Goal: Task Accomplishment & Management: Complete application form

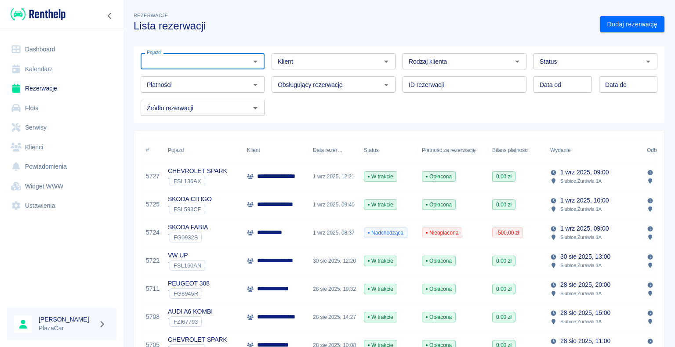
click at [40, 49] on link "Dashboard" at bounding box center [61, 50] width 109 height 20
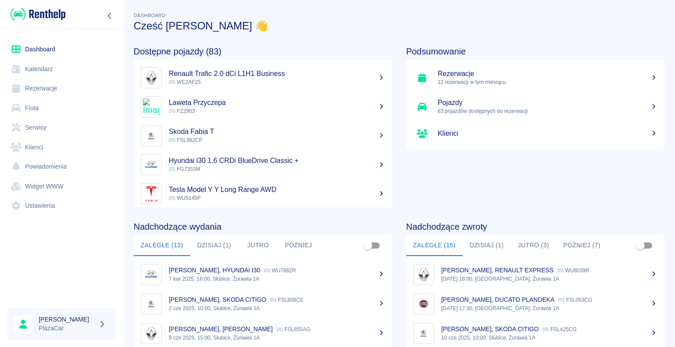
click at [221, 71] on h5 "Renault Trafic 2.0 dCi L1H1 Business" at bounding box center [277, 73] width 216 height 9
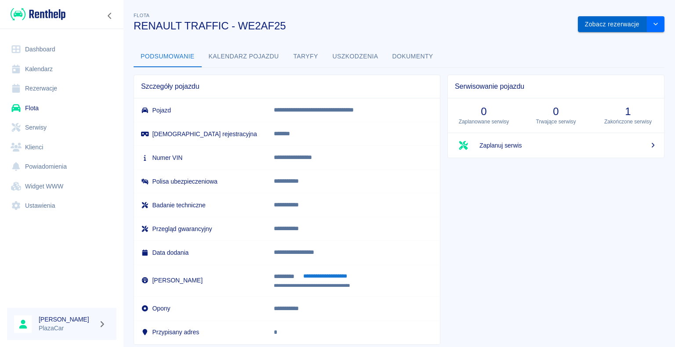
click at [610, 28] on button "Zobacz rezerwacje" at bounding box center [612, 24] width 69 height 16
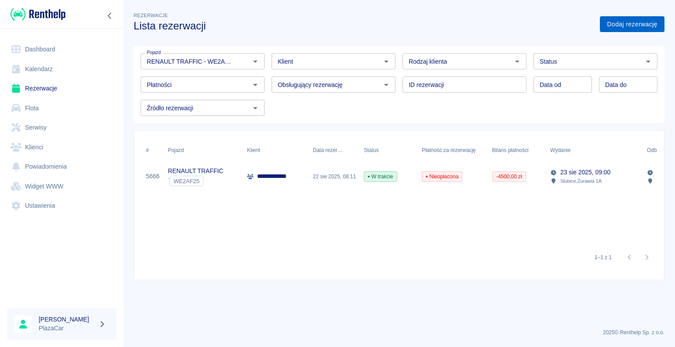
click at [627, 22] on link "Dodaj rezerwację" at bounding box center [632, 24] width 65 height 16
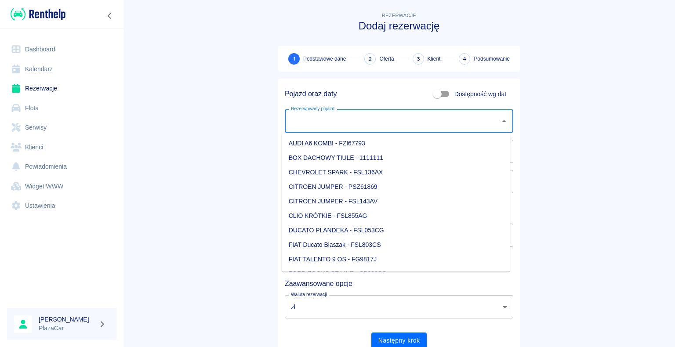
click at [441, 123] on input "Rezerwowany pojazd" at bounding box center [392, 120] width 207 height 15
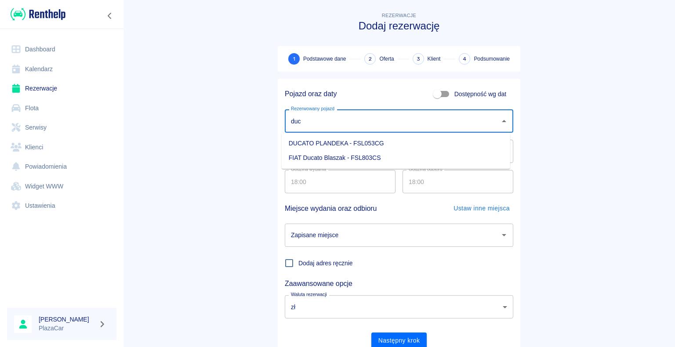
click at [386, 156] on li "FIAT Ducato Blaszak - FSL803CS" at bounding box center [396, 158] width 229 height 15
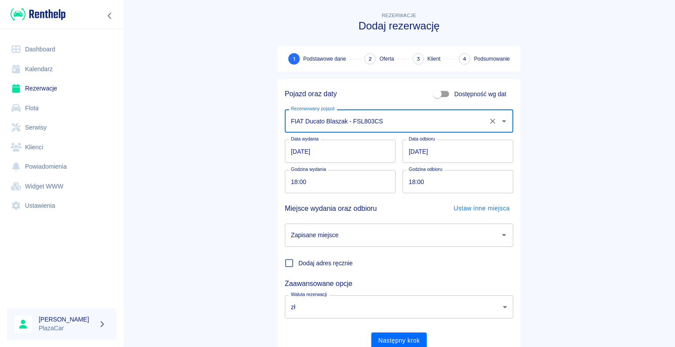
type input "FIAT Ducato Blaszak - FSL803CS"
click at [462, 160] on input "[DATE]" at bounding box center [458, 151] width 111 height 23
click at [614, 260] on main "Rezerwacje Dodaj rezerwację 1 Podstawowe dane 2 Oferta 3 Klient 4 Podsumowanie …" at bounding box center [399, 183] width 552 height 345
click at [371, 237] on input "Zapisane miejsce" at bounding box center [392, 235] width 207 height 15
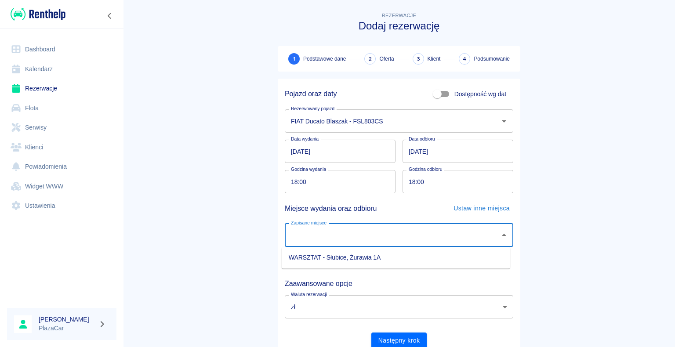
click at [323, 261] on li "WARSZTAT - Słubice, Żurawia 1A" at bounding box center [396, 258] width 229 height 15
type input "WARSZTAT - Słubice, Żurawia 1A"
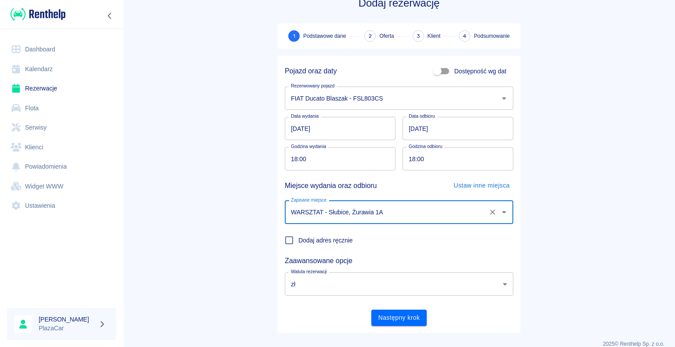
scroll to position [34, 0]
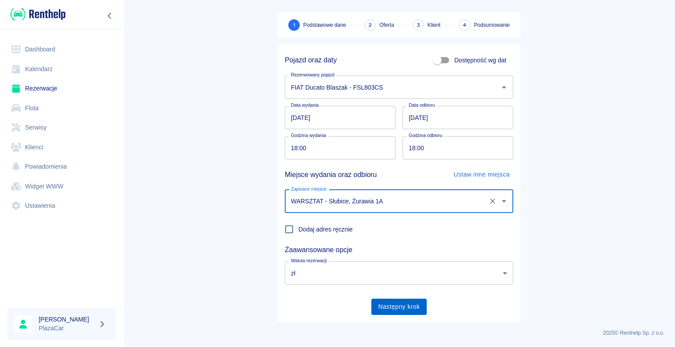
click at [395, 299] on button "Następny krok" at bounding box center [399, 307] width 56 height 16
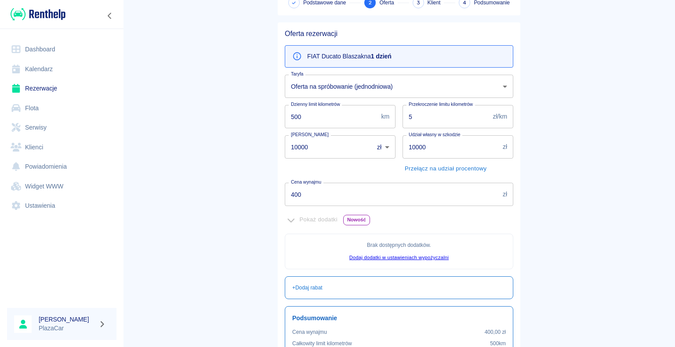
scroll to position [160, 0]
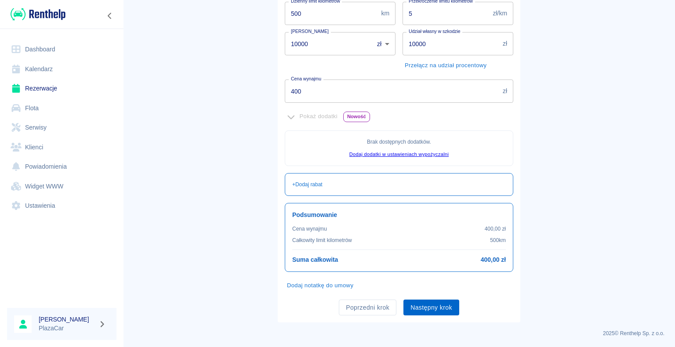
click at [411, 311] on button "Następny krok" at bounding box center [432, 308] width 56 height 16
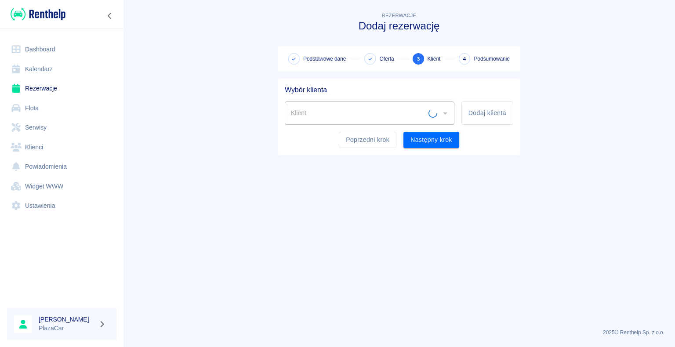
scroll to position [0, 0]
click at [408, 121] on div "Klient" at bounding box center [370, 113] width 170 height 23
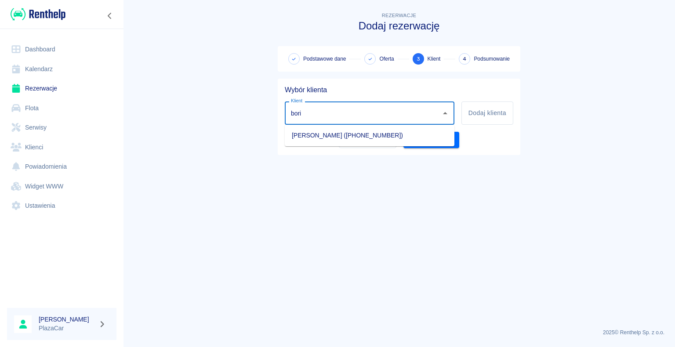
click at [346, 140] on li "[PERSON_NAME] ([PHONE_NUMBER])" at bounding box center [370, 135] width 170 height 15
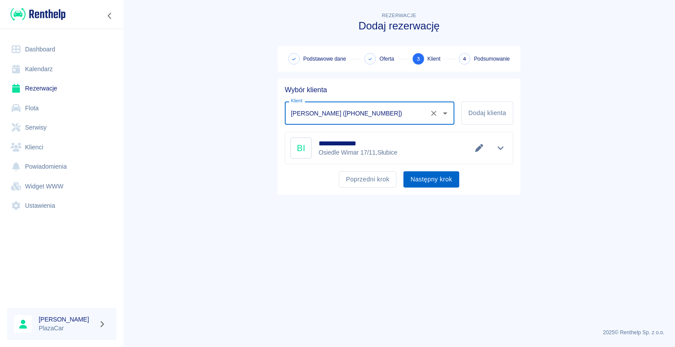
type input "[PERSON_NAME] ([PHONE_NUMBER])"
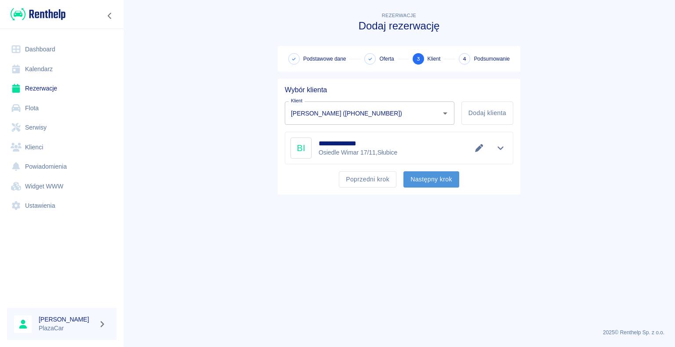
click at [443, 180] on button "Następny krok" at bounding box center [432, 179] width 56 height 16
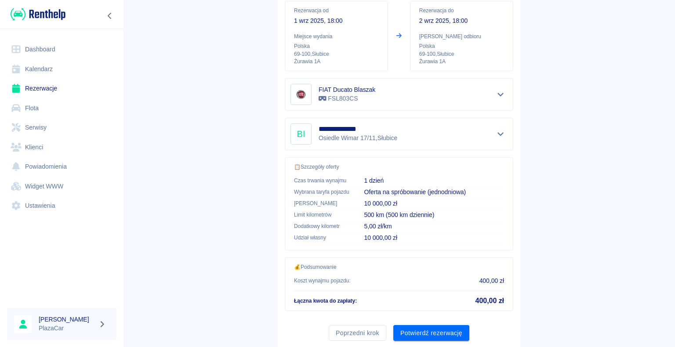
scroll to position [125, 0]
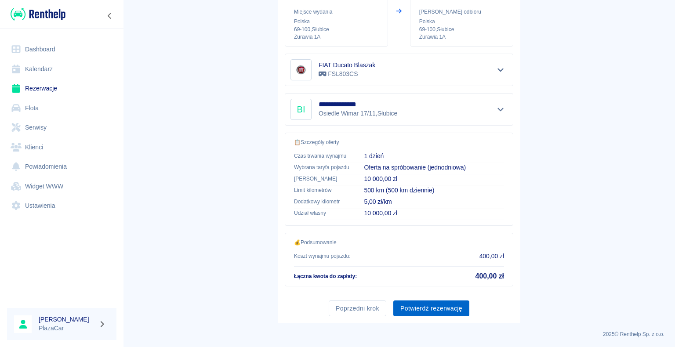
click at [433, 305] on button "Potwierdź rezerwację" at bounding box center [431, 309] width 76 height 16
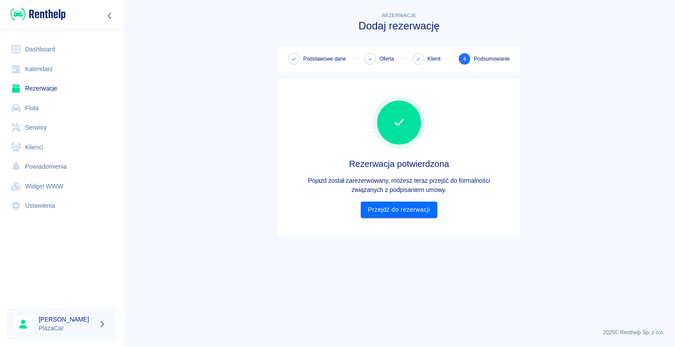
scroll to position [0, 0]
click at [403, 206] on link "Przejdź do rezerwacji" at bounding box center [399, 210] width 76 height 16
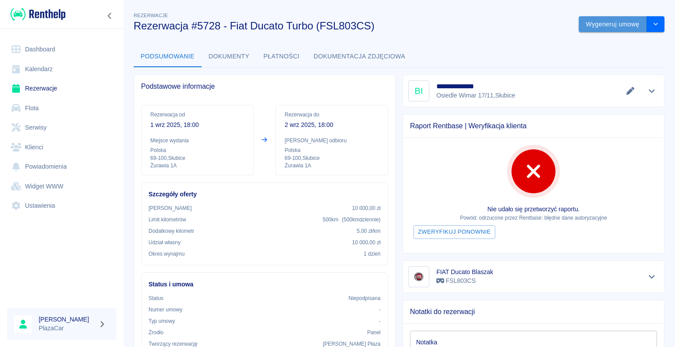
click at [623, 26] on button "Wygeneruj umowę" at bounding box center [613, 24] width 68 height 16
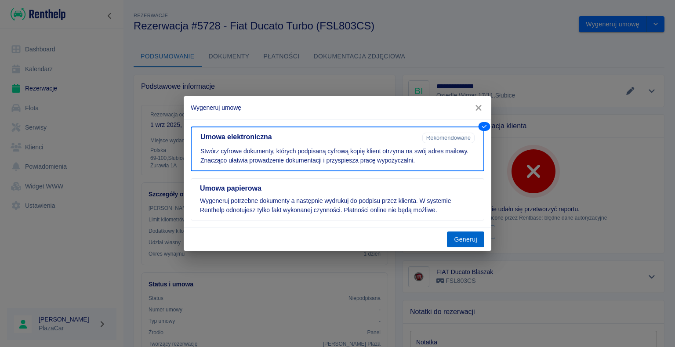
click at [476, 233] on button "Generuj" at bounding box center [465, 240] width 37 height 16
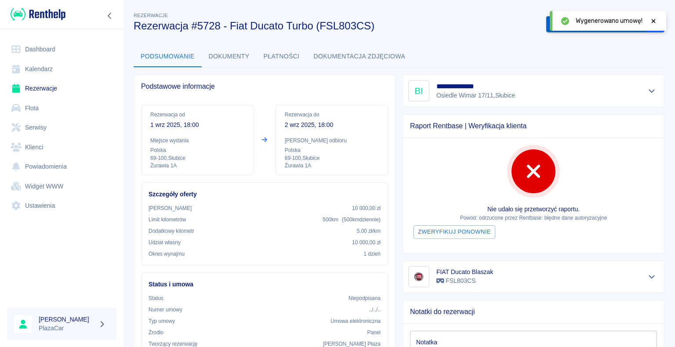
click at [546, 24] on button "Podpisz umowę elektroniczną" at bounding box center [596, 24] width 101 height 16
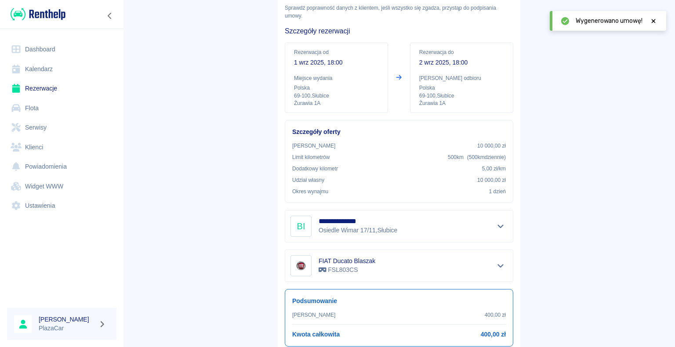
scroll to position [103, 0]
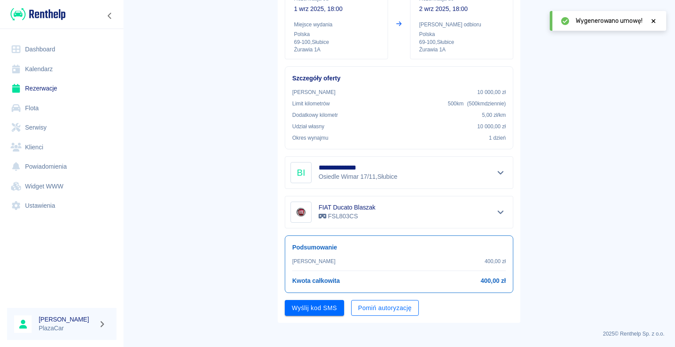
drag, startPoint x: 378, startPoint y: 311, endPoint x: 382, endPoint y: 310, distance: 4.6
click at [378, 311] on button "Pomiń autoryzację" at bounding box center [385, 308] width 68 height 16
click at [334, 303] on button "Podpisz umowę" at bounding box center [315, 308] width 60 height 16
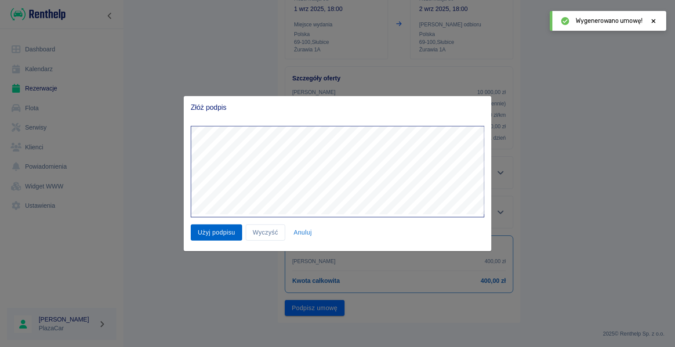
drag, startPoint x: 222, startPoint y: 233, endPoint x: 230, endPoint y: 230, distance: 8.8
click at [224, 232] on button "Użyj podpisu" at bounding box center [216, 233] width 51 height 16
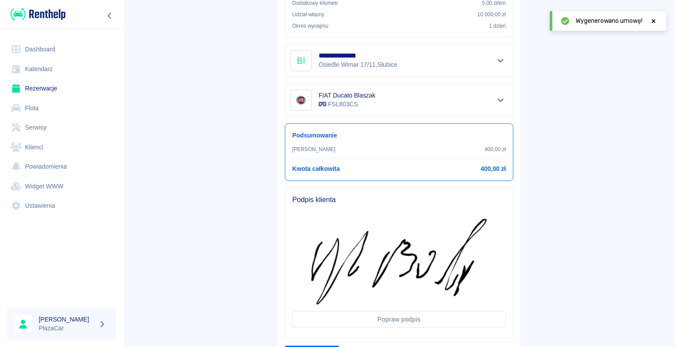
scroll to position [260, 0]
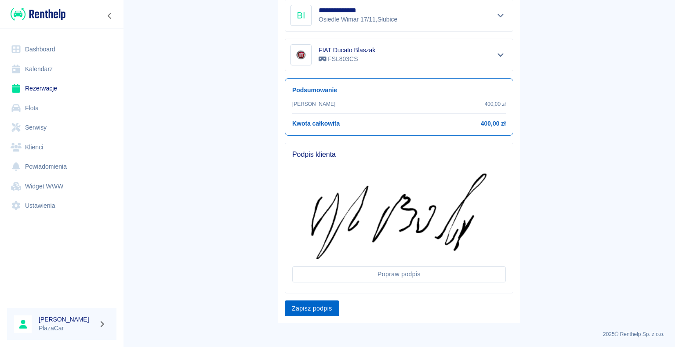
click at [327, 313] on button "Zapisz podpis" at bounding box center [312, 309] width 55 height 16
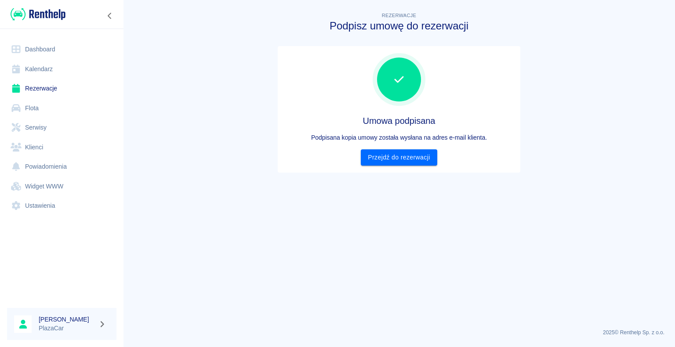
scroll to position [0, 0]
click at [408, 163] on link "Przejdź do rezerwacji" at bounding box center [399, 157] width 76 height 16
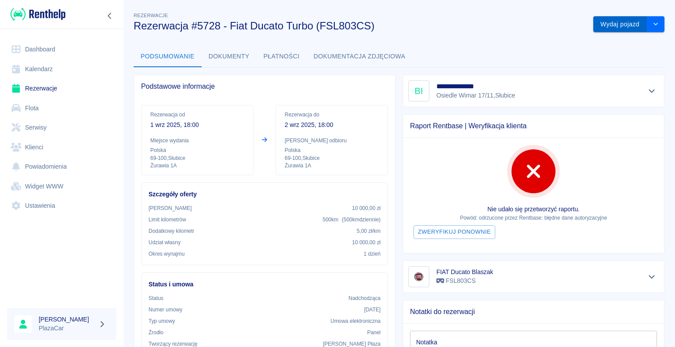
click at [619, 18] on button "Wydaj pojazd" at bounding box center [620, 24] width 54 height 16
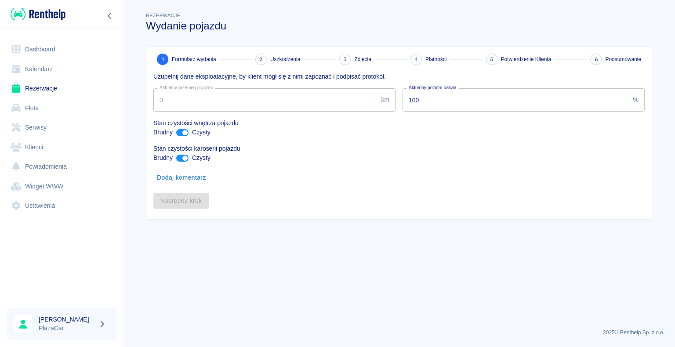
type input "263355"
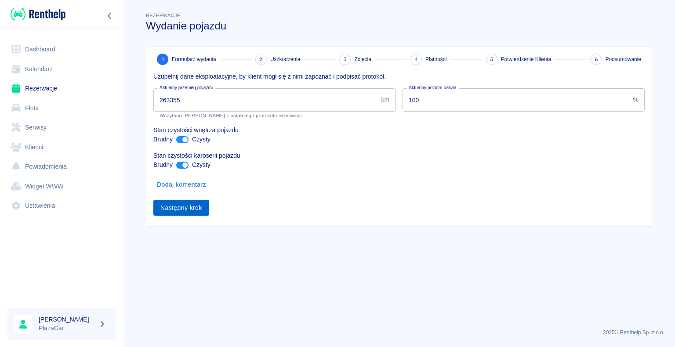
click at [187, 208] on button "Następny krok" at bounding box center [181, 208] width 56 height 16
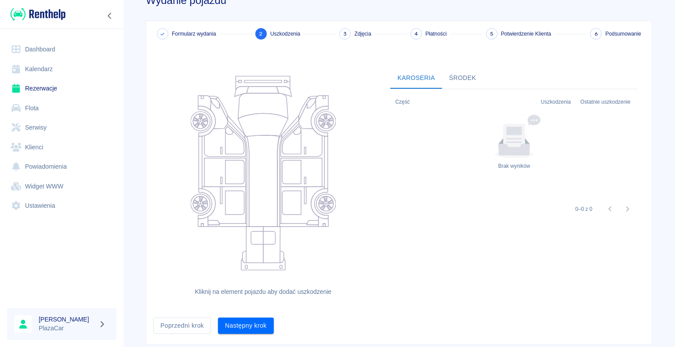
scroll to position [48, 0]
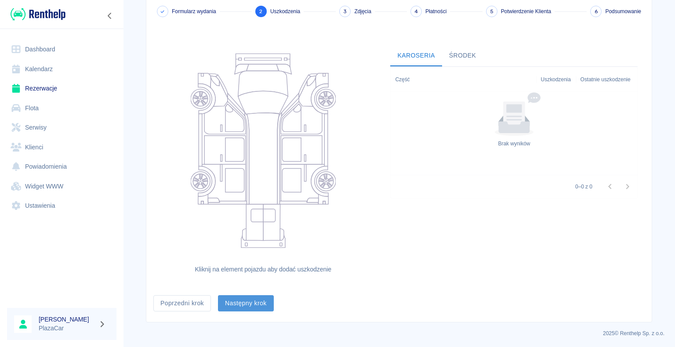
click at [250, 302] on button "Następny krok" at bounding box center [246, 303] width 56 height 16
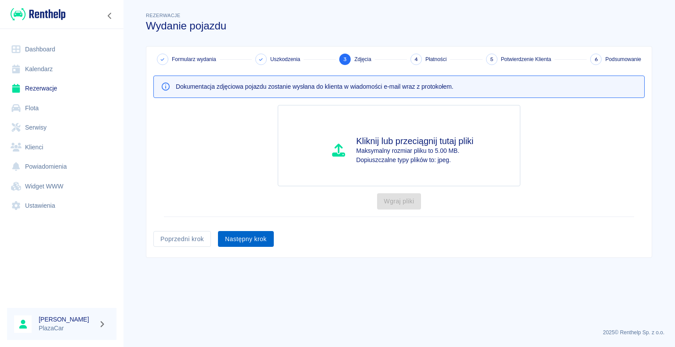
click at [255, 236] on button "Następny krok" at bounding box center [246, 239] width 56 height 16
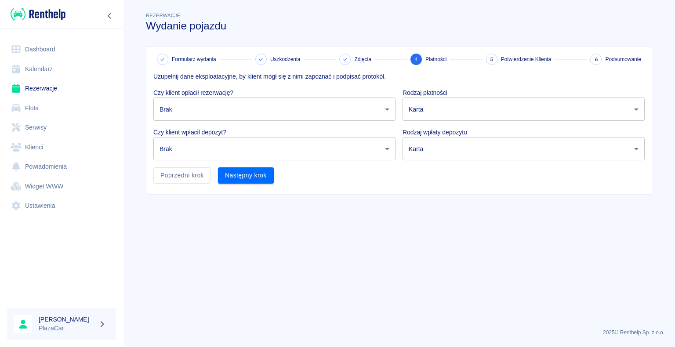
click at [456, 103] on body "Używamy plików Cookies, by zapewnić Ci najlepsze możliwe doświadczenie. Aby dow…" at bounding box center [337, 173] width 675 height 347
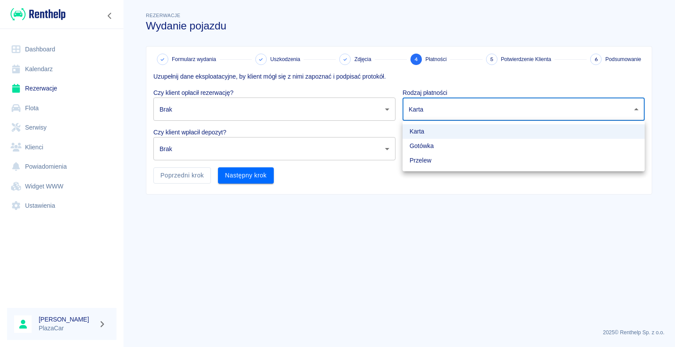
click at [445, 144] on li "Gotówka" at bounding box center [524, 146] width 242 height 15
type input "cash"
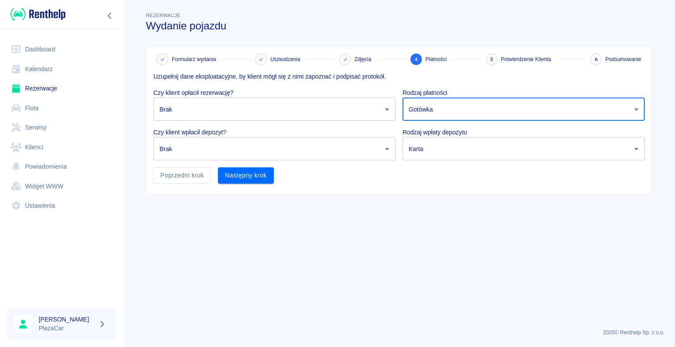
click at [445, 148] on body "Używamy plików Cookies, by zapewnić Ci najlepsze możliwe doświadczenie. Aby dow…" at bounding box center [337, 173] width 675 height 347
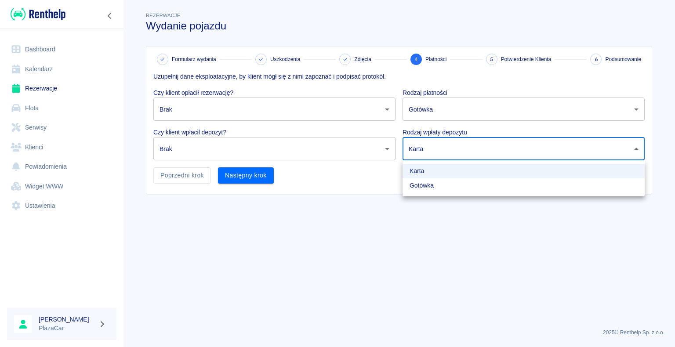
click at [433, 187] on li "Gotówka" at bounding box center [524, 185] width 242 height 15
type input "cash"
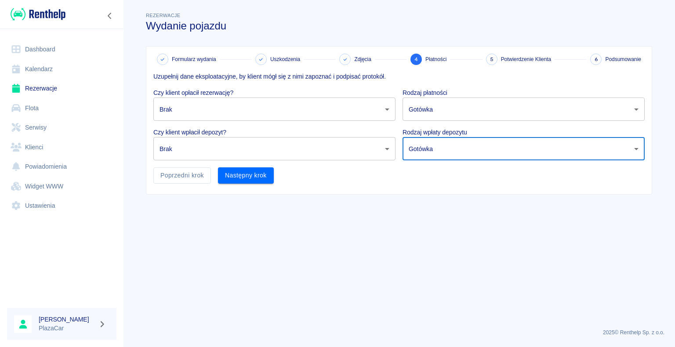
click at [308, 152] on body "Używamy plików Cookies, by zapewnić Ci najlepsze możliwe doświadczenie. Aby dow…" at bounding box center [337, 173] width 675 height 347
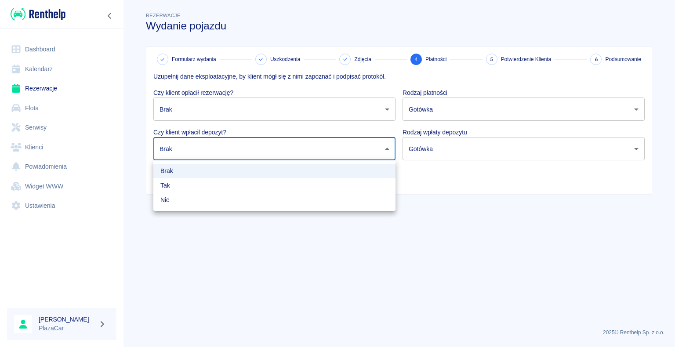
click at [195, 210] on ul "Brak Tak Nie" at bounding box center [274, 185] width 242 height 51
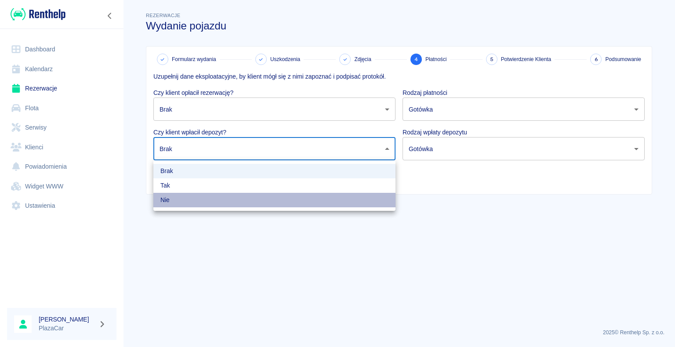
click at [197, 203] on li "Nie" at bounding box center [274, 200] width 242 height 15
type input "false"
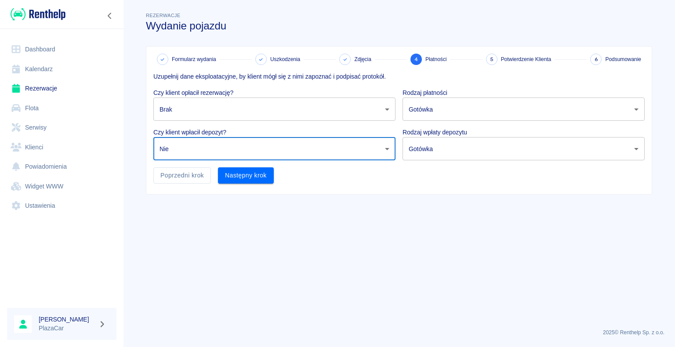
click at [194, 105] on body "Używamy plików Cookies, by zapewnić Ci najlepsze możliwe doświadczenie. Aby dow…" at bounding box center [337, 173] width 675 height 347
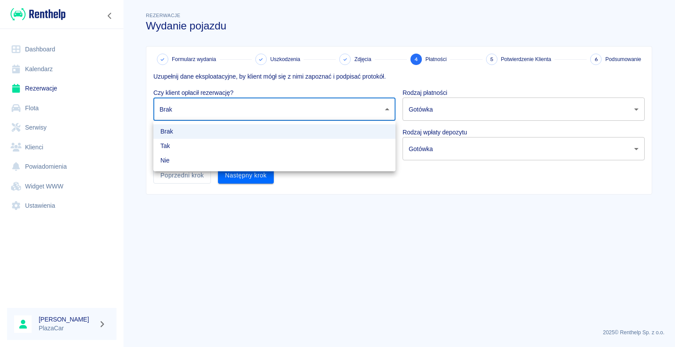
click at [171, 165] on li "Nie" at bounding box center [274, 160] width 242 height 15
type input "false"
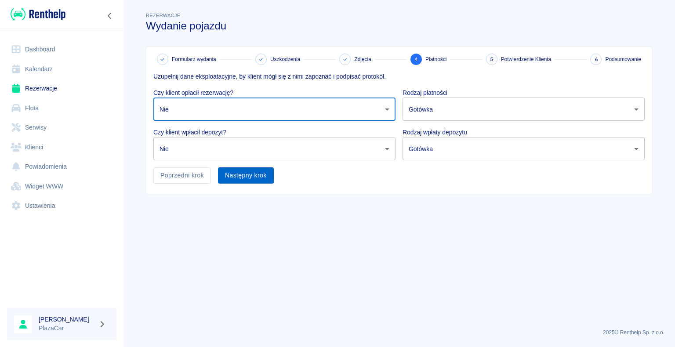
click at [237, 175] on button "Następny krok" at bounding box center [246, 175] width 56 height 16
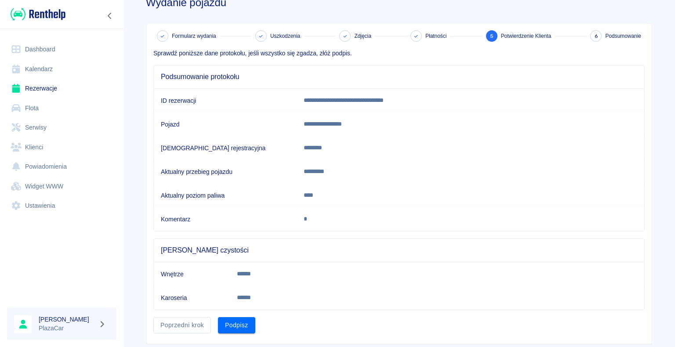
scroll to position [44, 0]
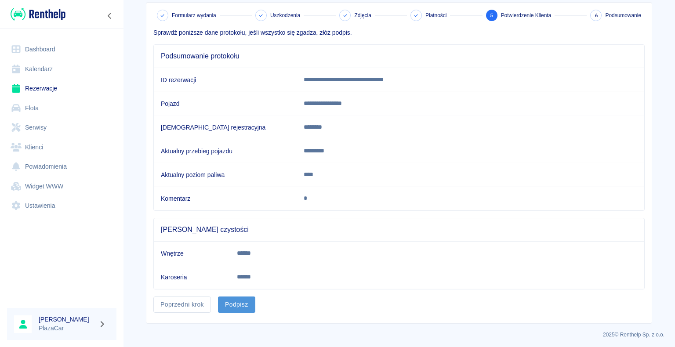
click at [238, 302] on button "Podpisz" at bounding box center [236, 305] width 37 height 16
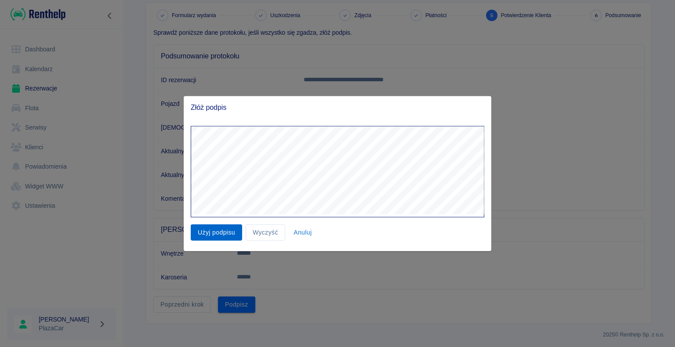
click at [227, 231] on button "Użyj podpisu" at bounding box center [216, 233] width 51 height 16
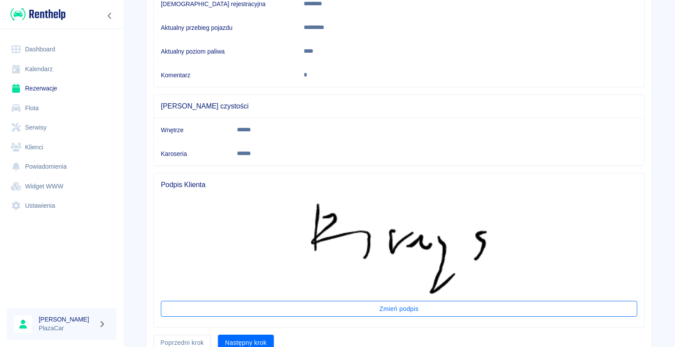
scroll to position [206, 0]
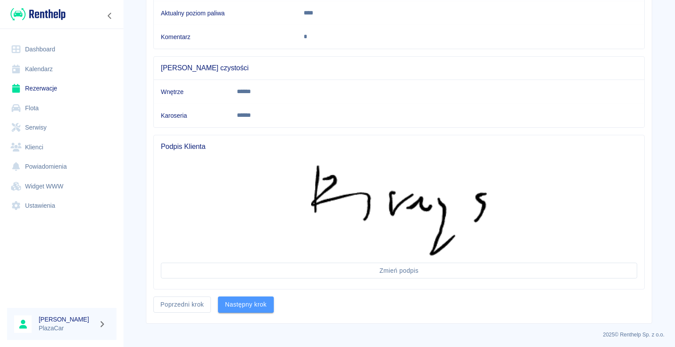
click at [258, 298] on button "Następny krok" at bounding box center [246, 305] width 56 height 16
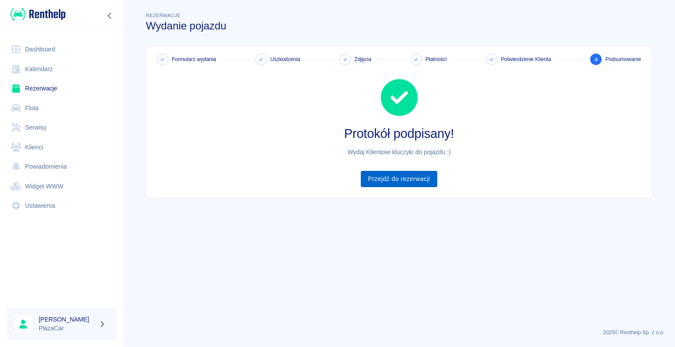
click at [376, 180] on link "Przejdź do rezerwacji" at bounding box center [399, 179] width 76 height 16
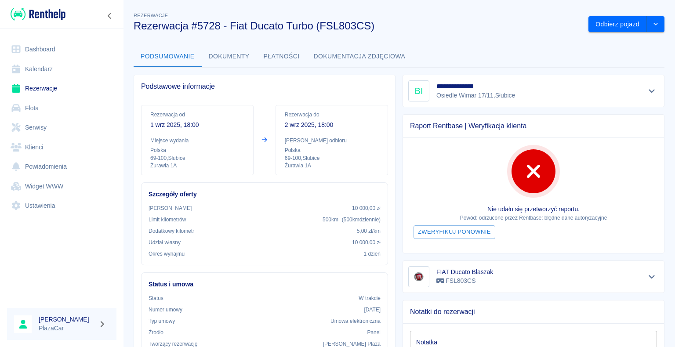
click at [45, 54] on link "Dashboard" at bounding box center [61, 50] width 109 height 20
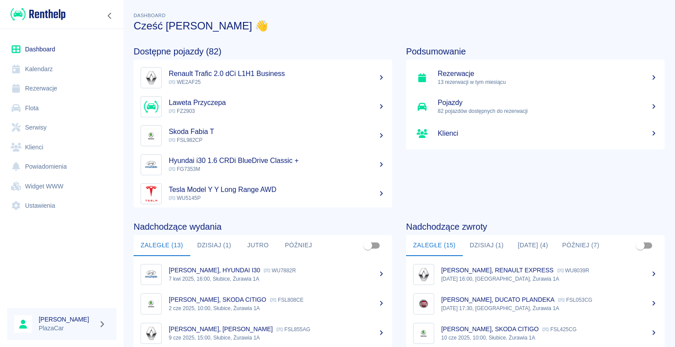
click at [529, 190] on div "Podsumowanie Rezerwacje 13 rezerwacji w tym miesiącu Pojazdy 82 pojazdów dostęp…" at bounding box center [528, 119] width 273 height 175
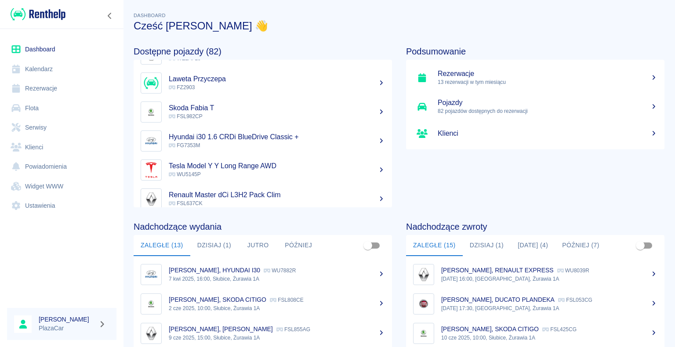
scroll to position [44, 0]
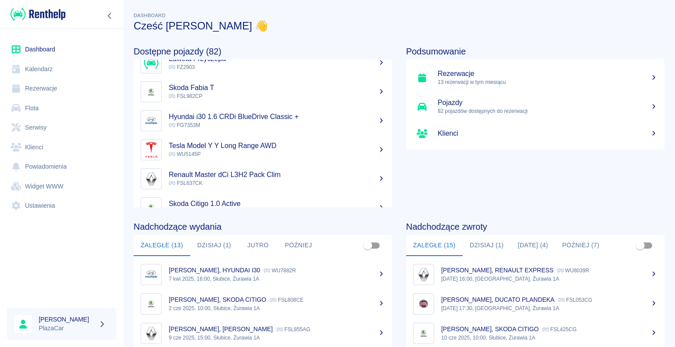
click at [19, 111] on icon at bounding box center [16, 108] width 9 height 8
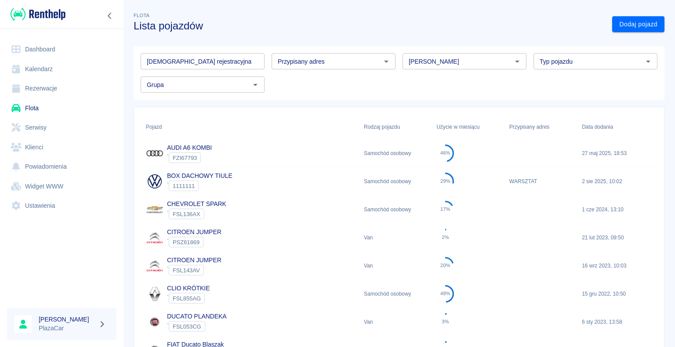
click at [422, 65] on input "[PERSON_NAME]" at bounding box center [457, 61] width 104 height 11
click at [436, 82] on li "Chevrolet" at bounding box center [461, 80] width 122 height 15
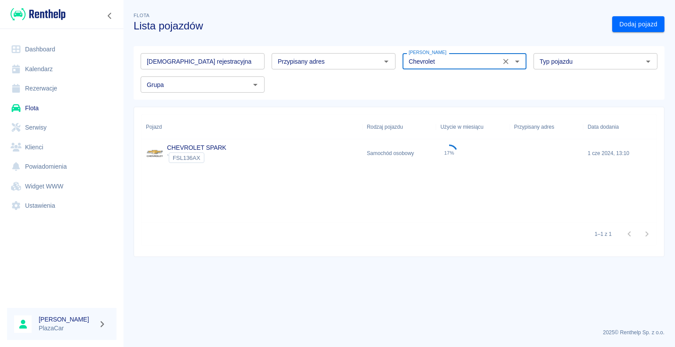
type input "Chevrolet"
click at [317, 160] on div "CHEVROLET SPARK ` FSL136AX" at bounding box center [252, 153] width 221 height 28
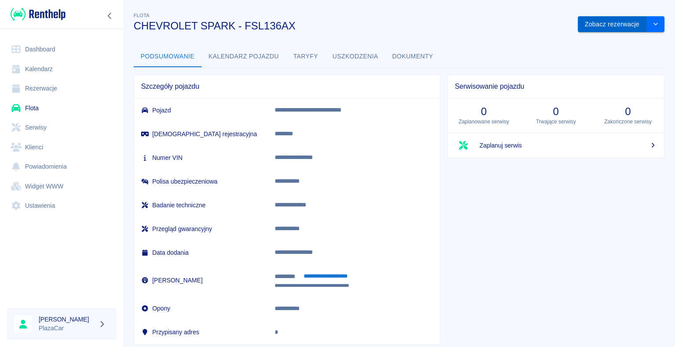
click at [607, 21] on button "Zobacz rezerwacje" at bounding box center [612, 24] width 69 height 16
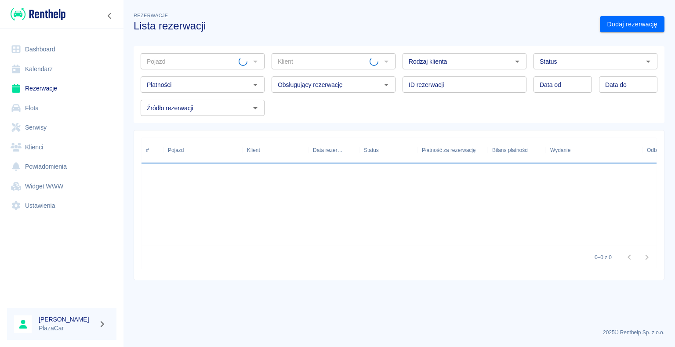
type input "CHEVROLET SPARK - FSL136AX"
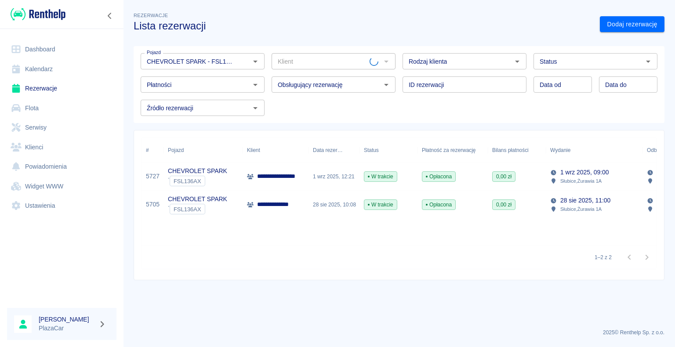
click at [330, 177] on div "1 wrz 2025, 12:21" at bounding box center [334, 177] width 51 height 28
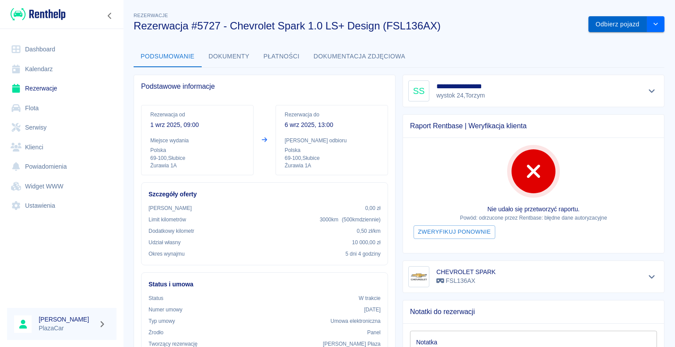
click at [615, 21] on button "Odbierz pojazd" at bounding box center [618, 24] width 58 height 16
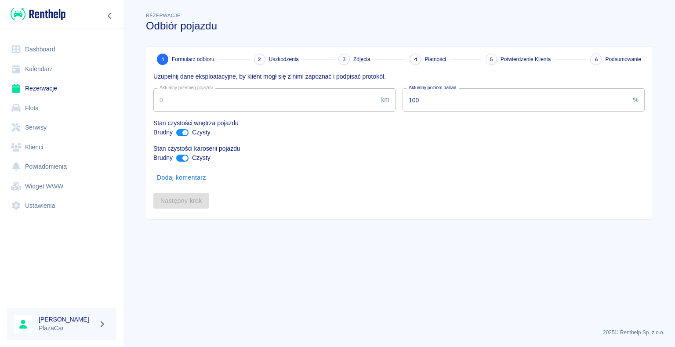
type input "26890"
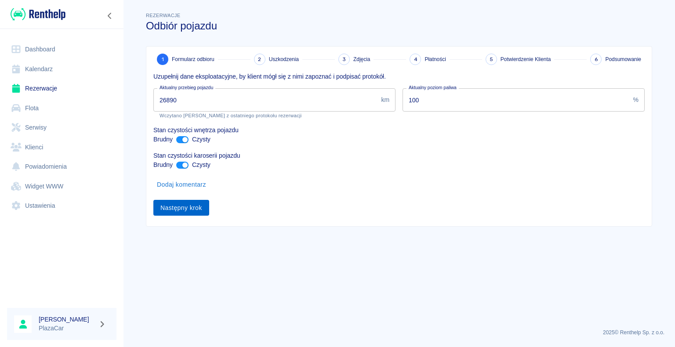
click at [172, 208] on button "Następny krok" at bounding box center [181, 208] width 56 height 16
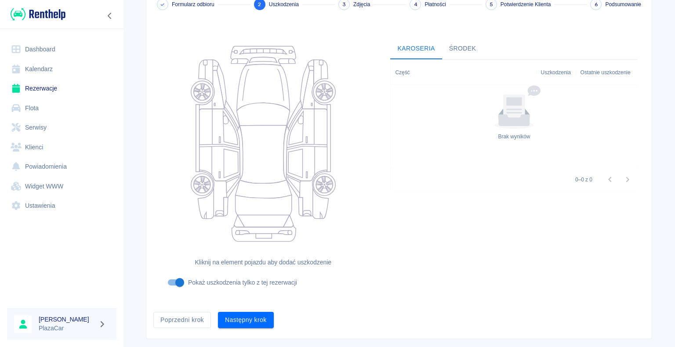
scroll to position [72, 0]
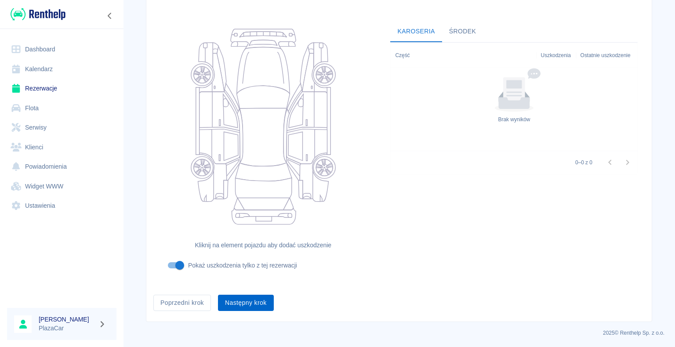
click at [265, 295] on button "Następny krok" at bounding box center [246, 303] width 56 height 16
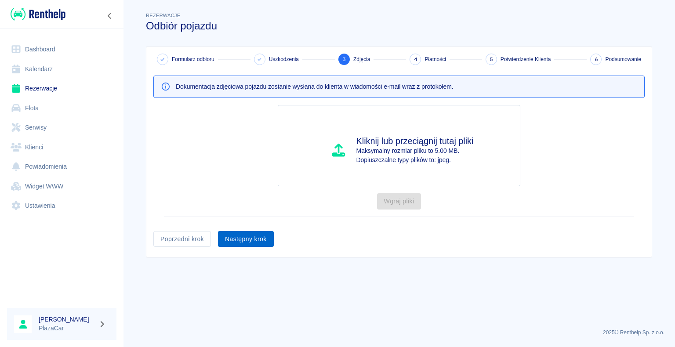
click at [254, 245] on button "Następny krok" at bounding box center [246, 239] width 56 height 16
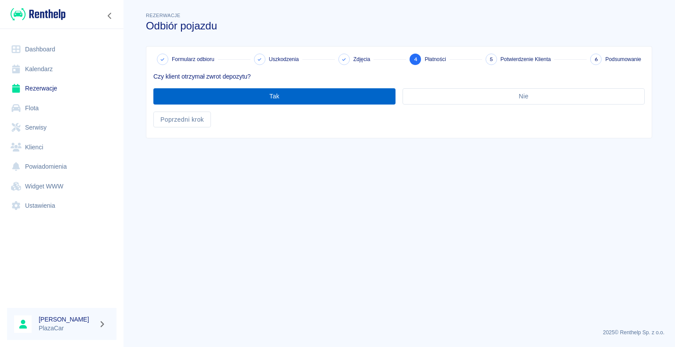
drag, startPoint x: 302, startPoint y: 84, endPoint x: 292, endPoint y: 93, distance: 13.1
click at [292, 92] on div "Tak" at bounding box center [270, 92] width 249 height 23
click at [290, 96] on button "Tak" at bounding box center [274, 96] width 242 height 16
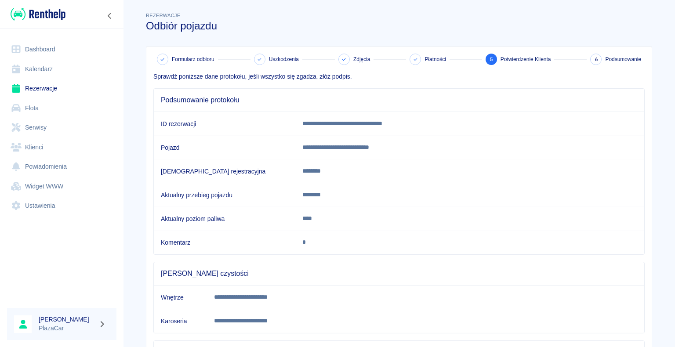
scroll to position [123, 0]
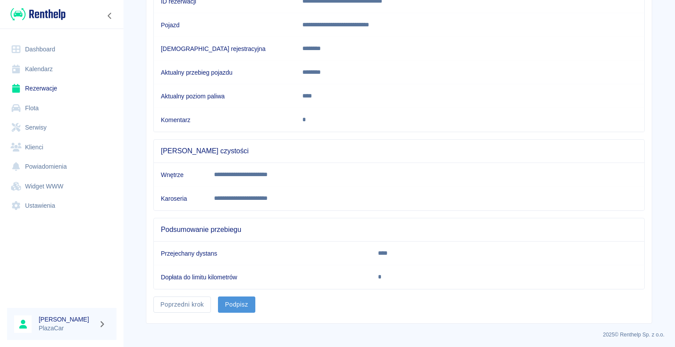
drag, startPoint x: 247, startPoint y: 300, endPoint x: 299, endPoint y: 254, distance: 70.1
click at [247, 300] on button "Podpisz" at bounding box center [236, 305] width 37 height 16
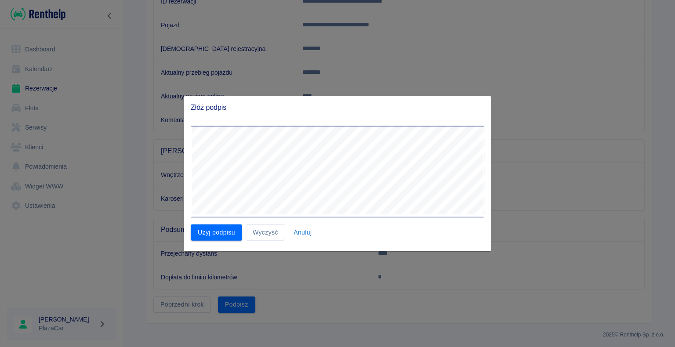
click at [206, 222] on div "Użyj podpisu Wyczyść Anuluj" at bounding box center [334, 180] width 301 height 122
click at [204, 226] on button "Użyj podpisu" at bounding box center [216, 233] width 51 height 16
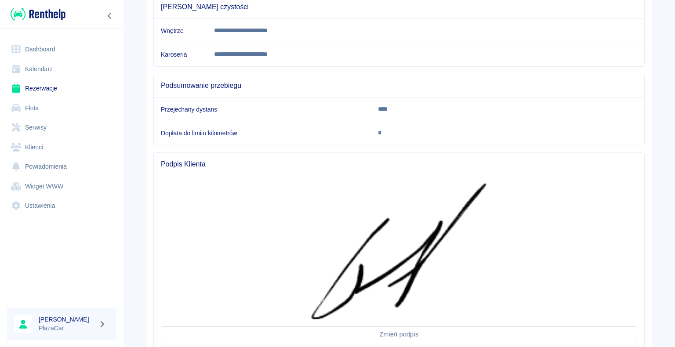
scroll to position [330, 0]
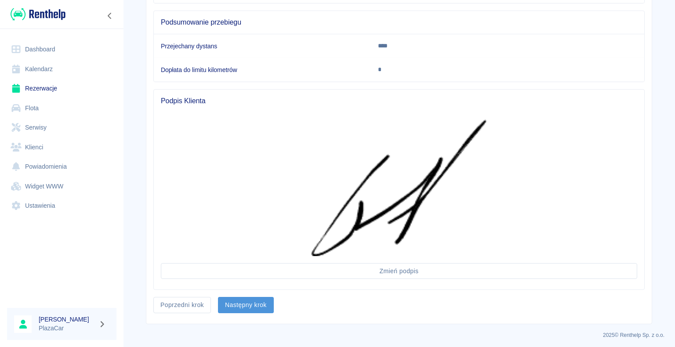
click at [258, 302] on button "Następny krok" at bounding box center [246, 305] width 56 height 16
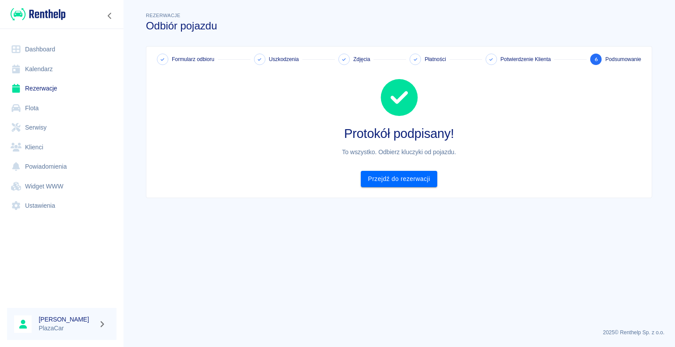
scroll to position [0, 0]
click at [50, 50] on link "Dashboard" at bounding box center [61, 50] width 109 height 20
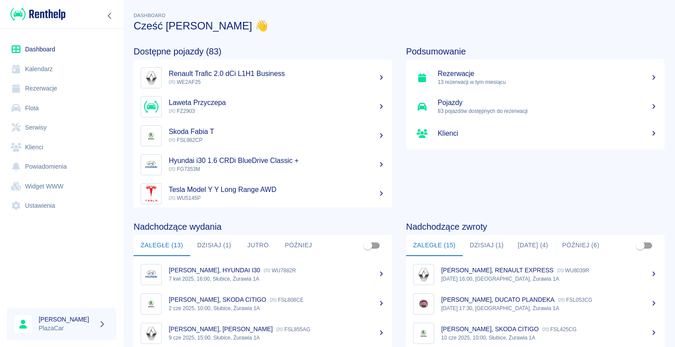
click at [167, 72] on div at bounding box center [155, 77] width 28 height 21
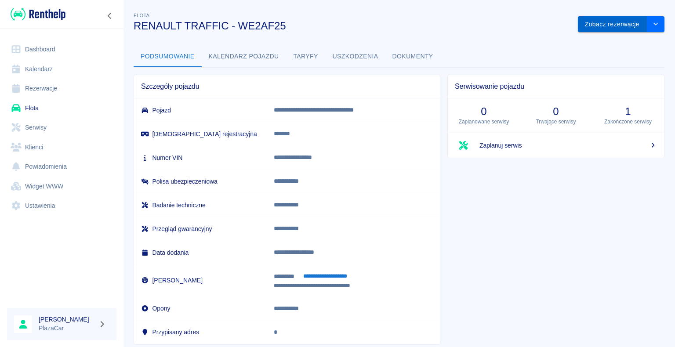
click at [611, 22] on button "Zobacz rezerwacje" at bounding box center [612, 24] width 69 height 16
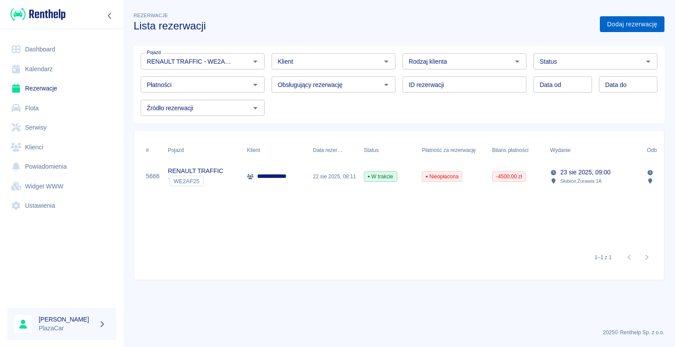
click at [629, 20] on link "Dodaj rezerwację" at bounding box center [632, 24] width 65 height 16
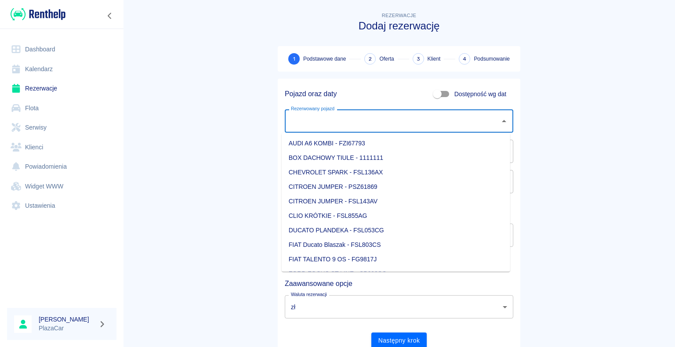
click at [420, 124] on input "Rezerwowany pojazd" at bounding box center [392, 120] width 207 height 15
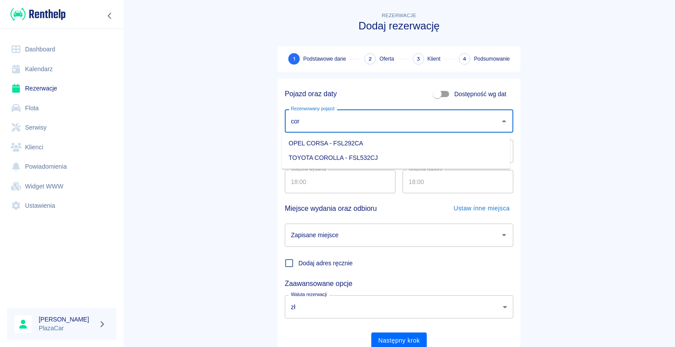
click at [413, 148] on li "OPEL CORSA - FSL292CA" at bounding box center [396, 143] width 229 height 15
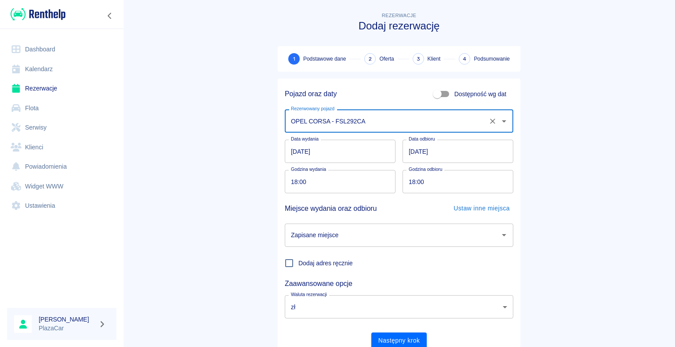
type input "OPEL CORSA - FSL292CA"
click at [451, 151] on input "[DATE]" at bounding box center [458, 151] width 111 height 23
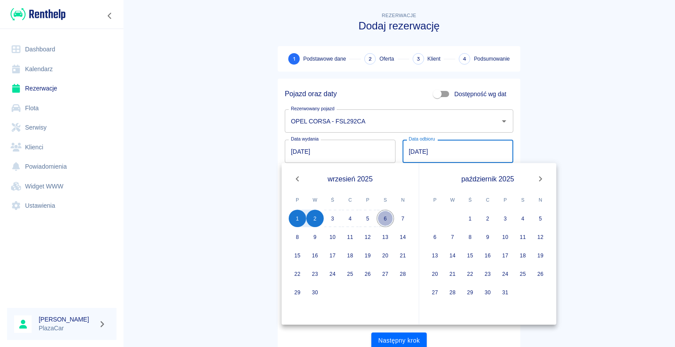
click at [389, 221] on button "6" at bounding box center [386, 219] width 18 height 18
type input "[DATE]"
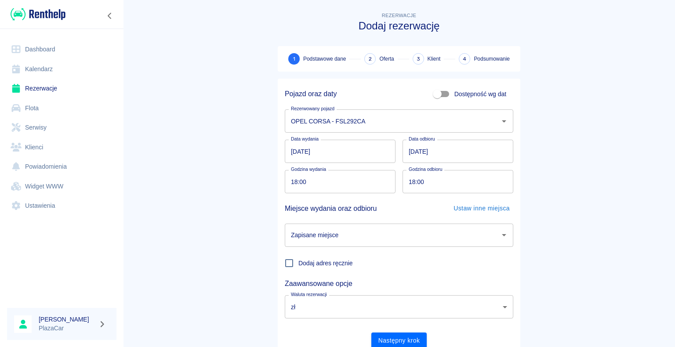
click at [387, 229] on input "Zapisane miejsce" at bounding box center [392, 235] width 207 height 15
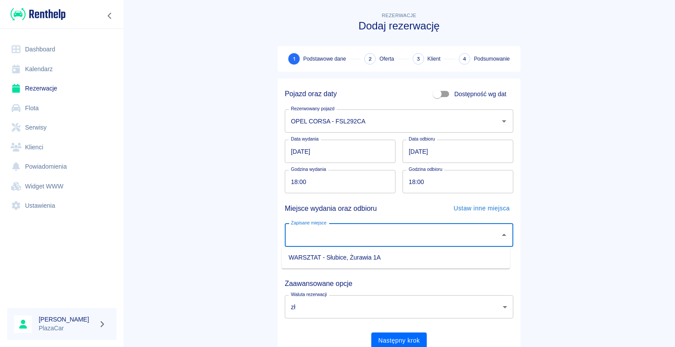
click at [327, 256] on li "WARSZTAT - Słubice, Żurawia 1A" at bounding box center [396, 258] width 229 height 15
type input "WARSZTAT - Słubice, Żurawia 1A"
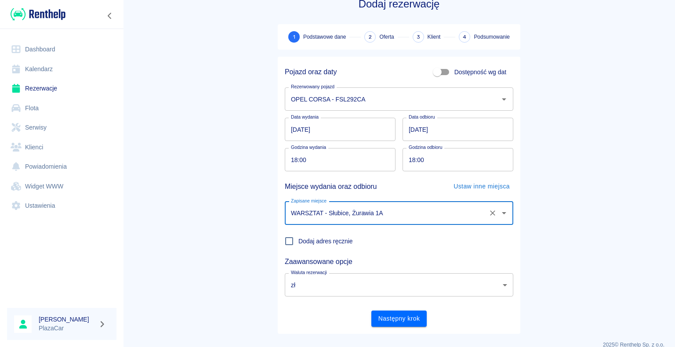
scroll to position [34, 0]
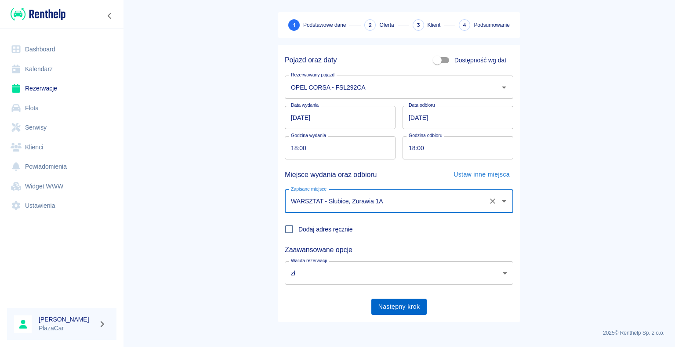
click at [408, 312] on button "Następny krok" at bounding box center [399, 307] width 56 height 16
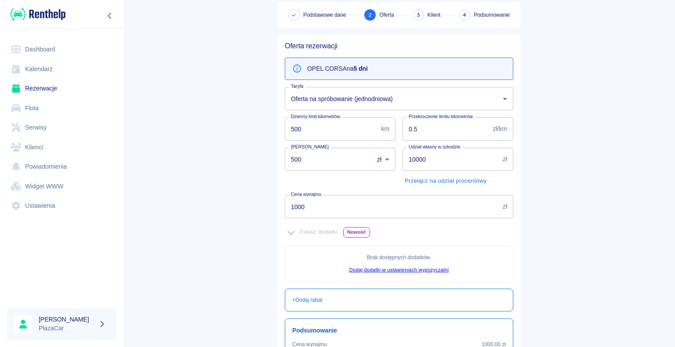
scroll to position [160, 0]
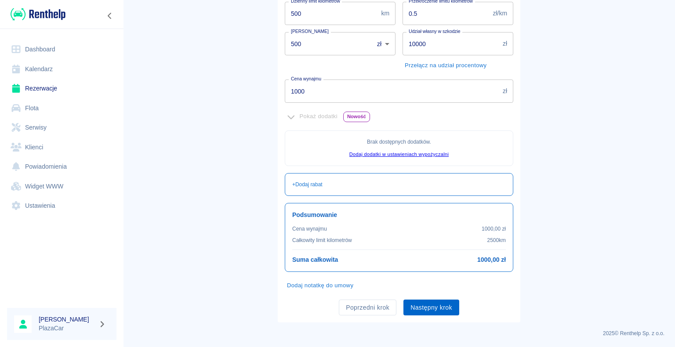
click at [429, 310] on button "Następny krok" at bounding box center [432, 308] width 56 height 16
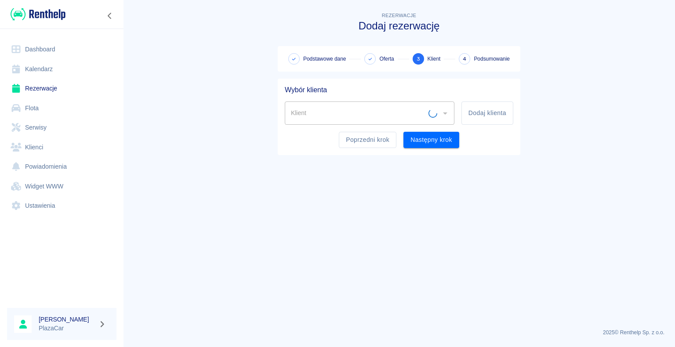
scroll to position [0, 0]
click at [419, 113] on input "Klient" at bounding box center [363, 112] width 149 height 15
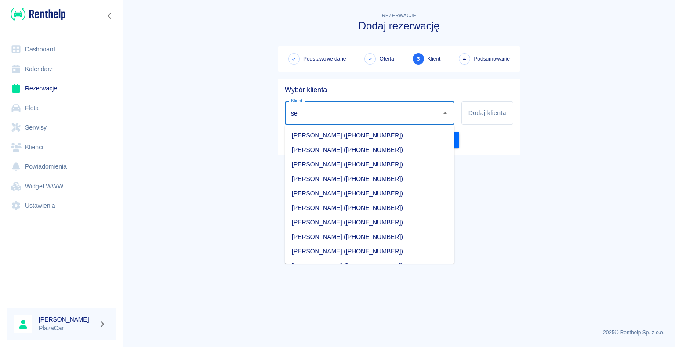
type input "s"
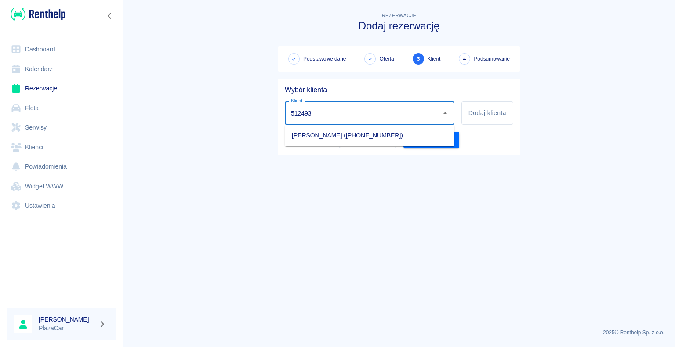
click at [382, 142] on li "[PERSON_NAME] ([PHONE_NUMBER])" at bounding box center [370, 135] width 170 height 15
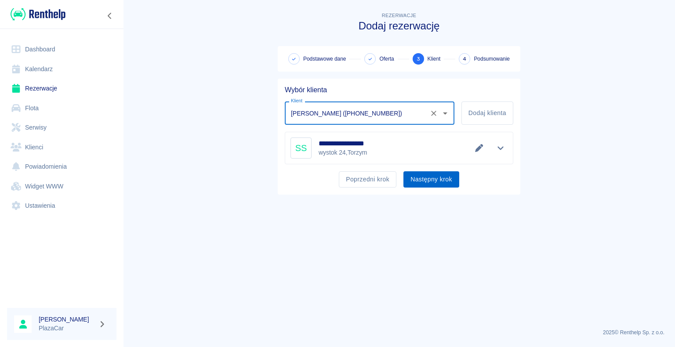
type input "[PERSON_NAME] ([PHONE_NUMBER])"
click at [428, 177] on button "Następny krok" at bounding box center [432, 179] width 56 height 16
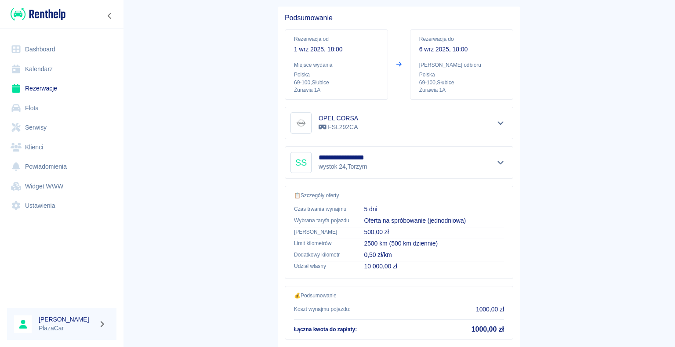
scroll to position [125, 0]
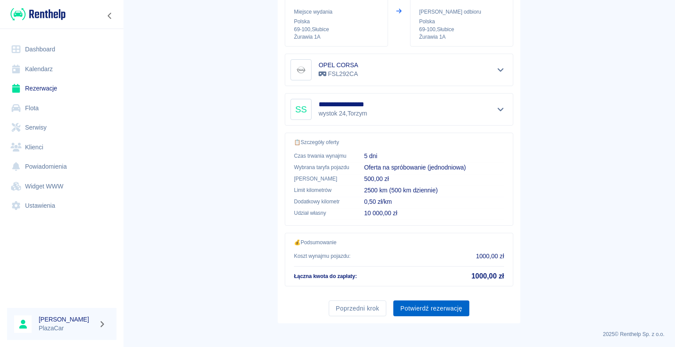
click at [429, 311] on button "Potwierdź rezerwację" at bounding box center [431, 309] width 76 height 16
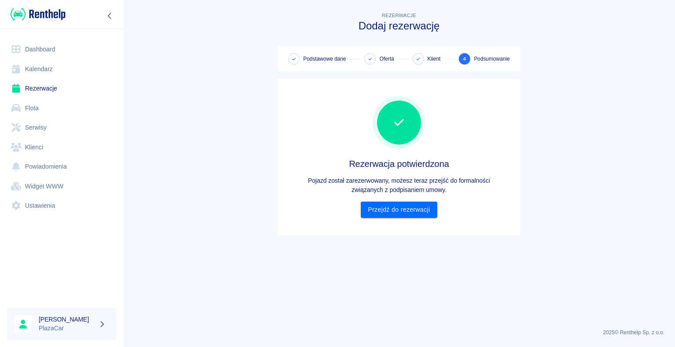
scroll to position [0, 0]
click at [398, 212] on link "Przejdź do rezerwacji" at bounding box center [399, 210] width 76 height 16
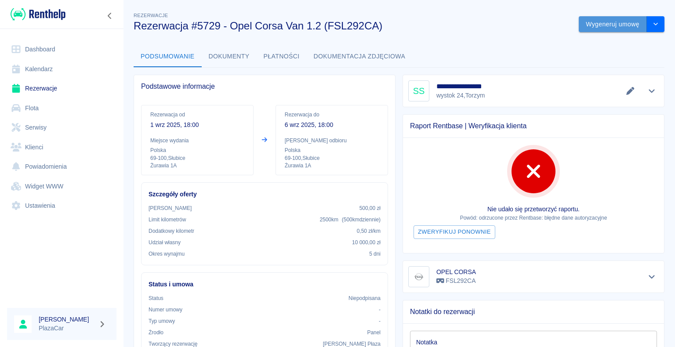
click at [596, 29] on button "Wygeneruj umowę" at bounding box center [613, 24] width 68 height 16
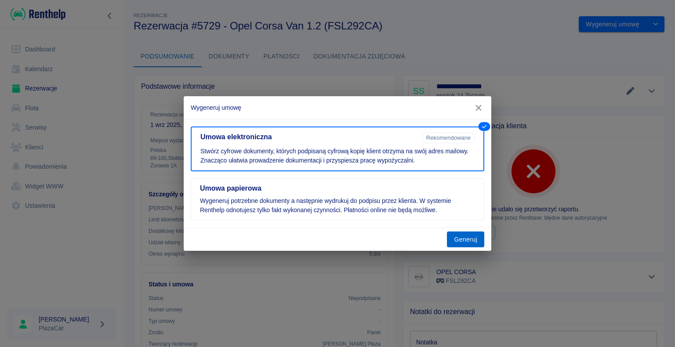
click at [456, 237] on button "Generuj" at bounding box center [465, 240] width 37 height 16
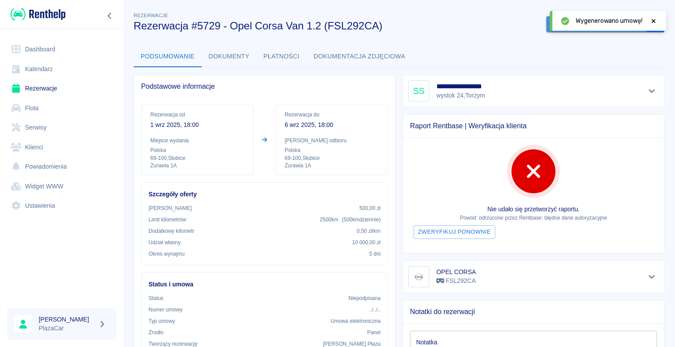
click at [546, 27] on button "Podpisz umowę elektroniczną" at bounding box center [596, 24] width 101 height 16
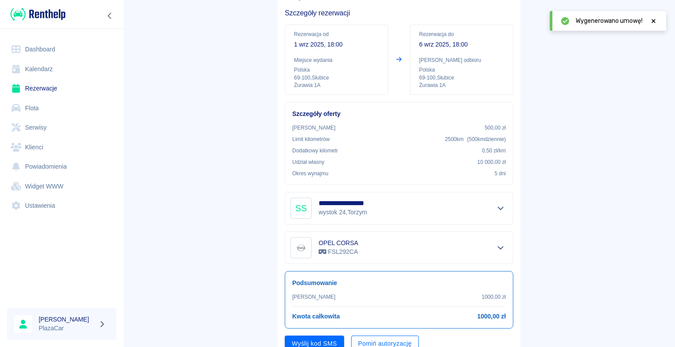
scroll to position [103, 0]
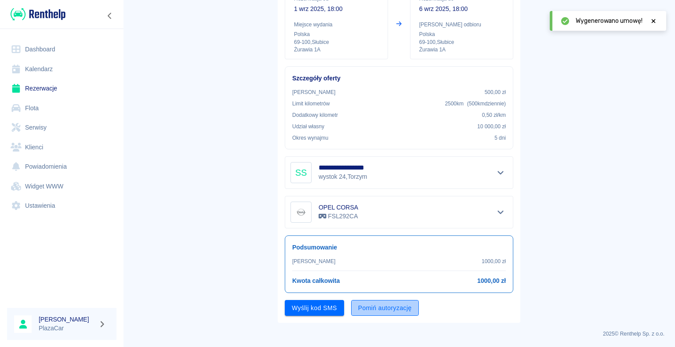
click at [366, 305] on button "Pomiń autoryzację" at bounding box center [385, 308] width 68 height 16
click at [320, 310] on button "Podpisz umowę" at bounding box center [315, 308] width 60 height 16
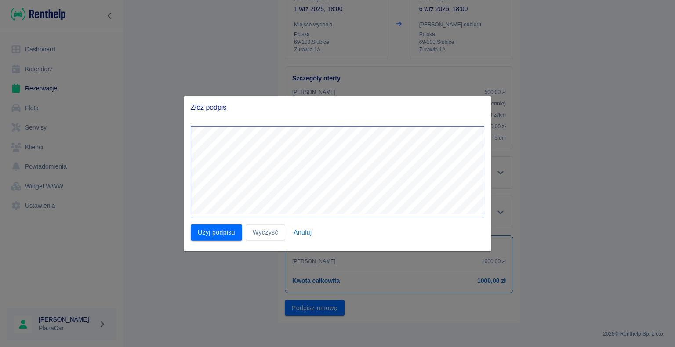
drag, startPoint x: 220, startPoint y: 238, endPoint x: 231, endPoint y: 234, distance: 12.1
click at [225, 236] on button "Użyj podpisu" at bounding box center [216, 233] width 51 height 16
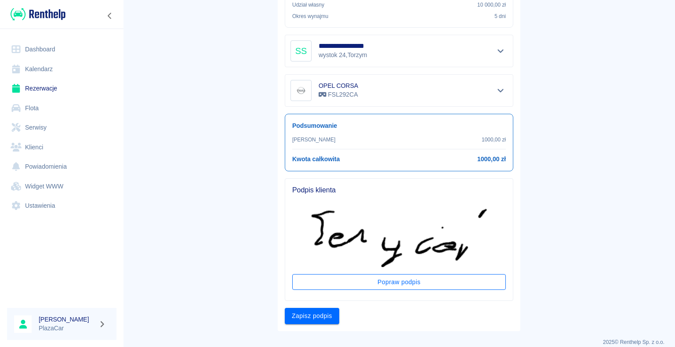
scroll to position [233, 0]
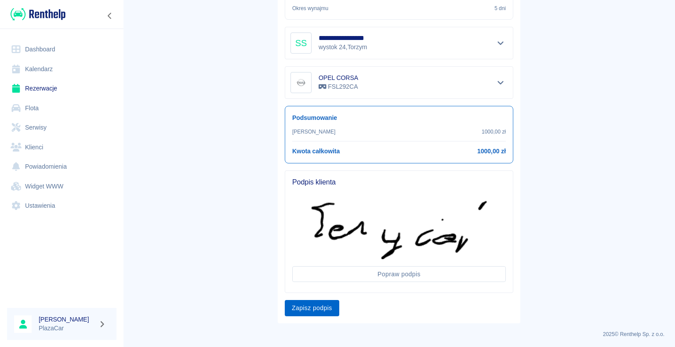
click at [308, 305] on button "Zapisz podpis" at bounding box center [312, 308] width 55 height 16
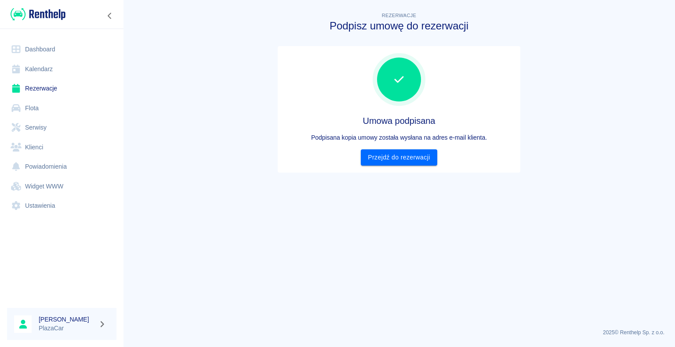
scroll to position [0, 0]
click at [399, 156] on link "Przejdź do rezerwacji" at bounding box center [399, 157] width 76 height 16
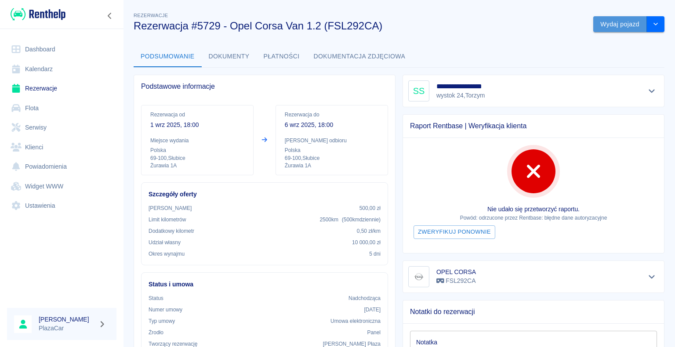
click at [620, 25] on button "Wydaj pojazd" at bounding box center [620, 24] width 54 height 16
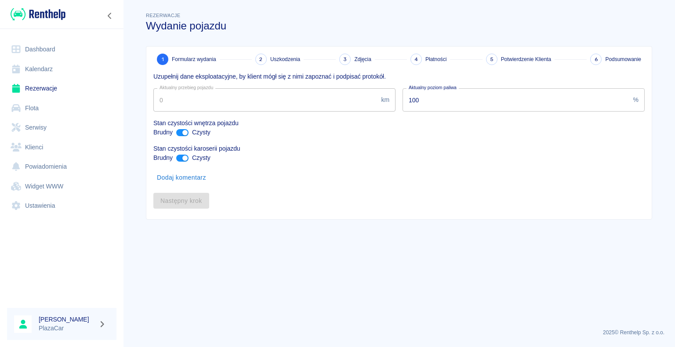
type input "239189"
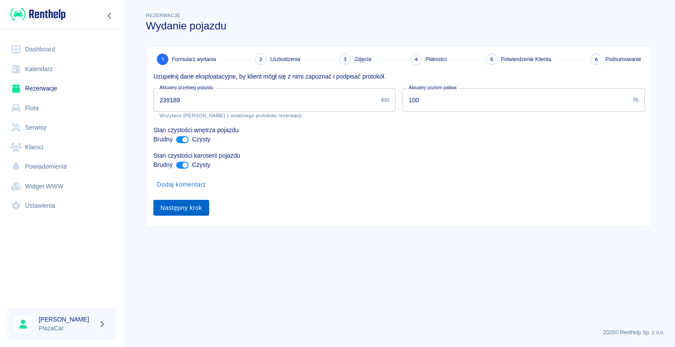
click at [186, 208] on button "Następny krok" at bounding box center [181, 208] width 56 height 16
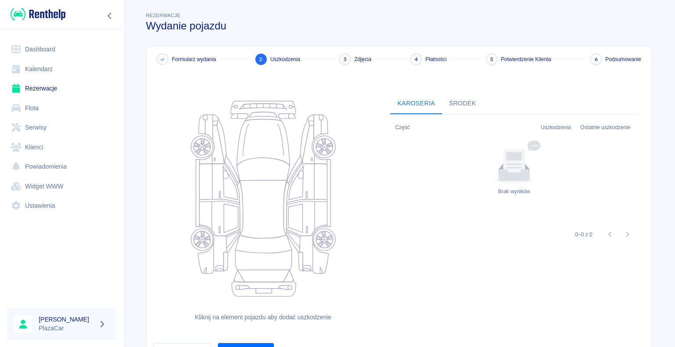
scroll to position [48, 0]
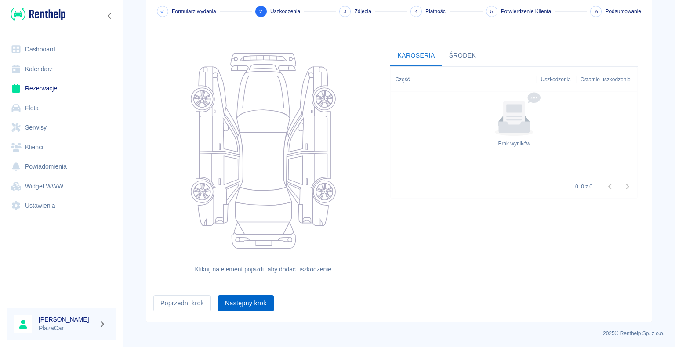
click at [232, 307] on button "Następny krok" at bounding box center [246, 303] width 56 height 16
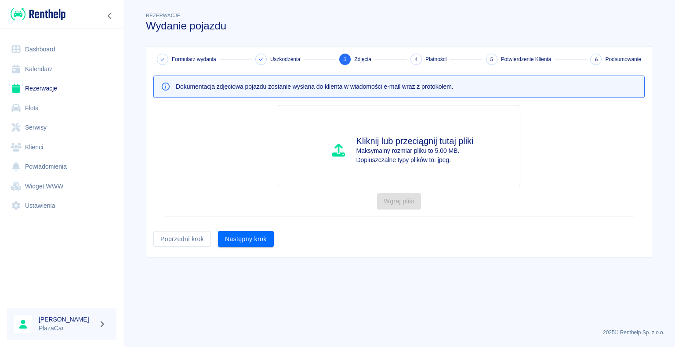
scroll to position [0, 0]
click at [256, 237] on button "Następny krok" at bounding box center [246, 239] width 56 height 16
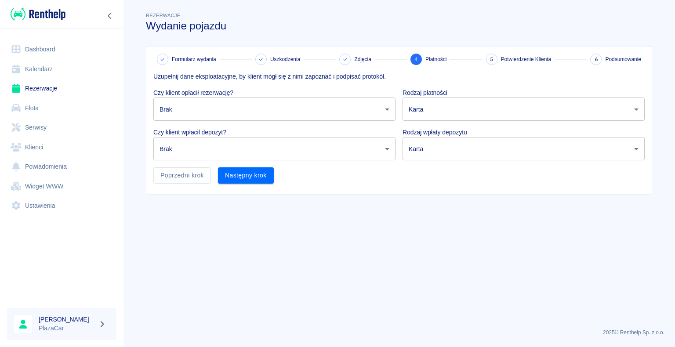
click at [237, 116] on body "Używamy plików Cookies, by zapewnić Ci najlepsze możliwe doświadczenie. Aby dow…" at bounding box center [337, 173] width 675 height 347
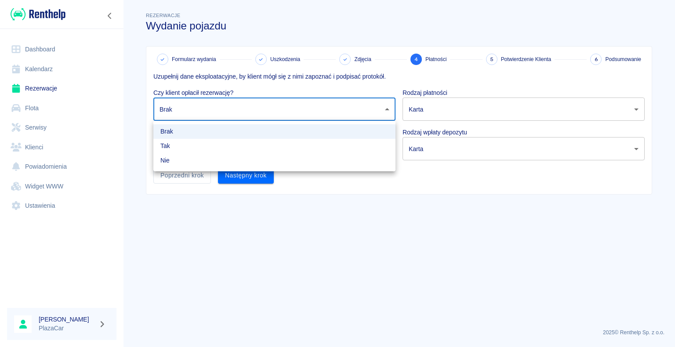
click at [195, 146] on li "Tak" at bounding box center [274, 146] width 242 height 15
type input "true"
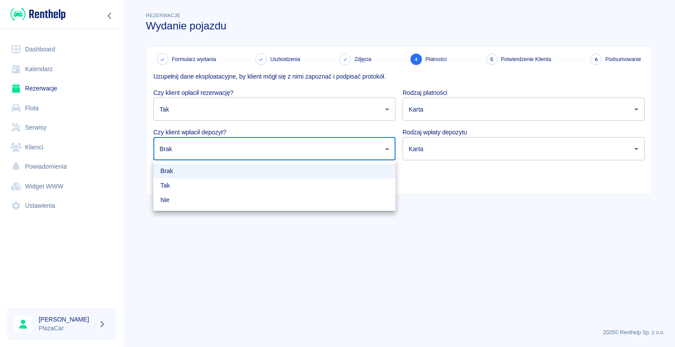
click at [195, 149] on body "Używamy plików Cookies, by zapewnić Ci najlepsze możliwe doświadczenie. Aby dow…" at bounding box center [337, 173] width 675 height 347
drag, startPoint x: 181, startPoint y: 184, endPoint x: 205, endPoint y: 177, distance: 24.9
click at [205, 177] on ul "Brak Tak Nie" at bounding box center [274, 185] width 242 height 51
click at [458, 149] on div at bounding box center [337, 173] width 675 height 347
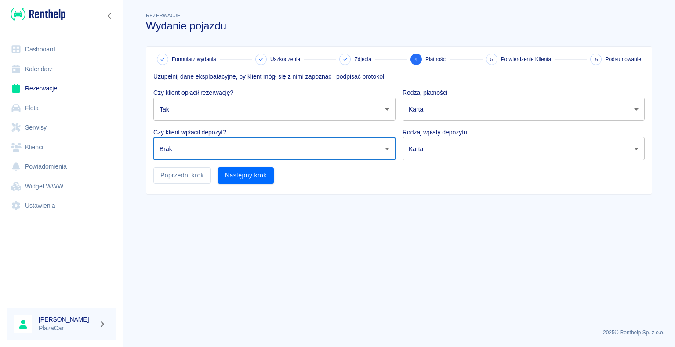
click at [361, 147] on body "Używamy plików Cookies, by zapewnić Ci najlepsze możliwe doświadczenie. Aby dow…" at bounding box center [337, 173] width 675 height 347
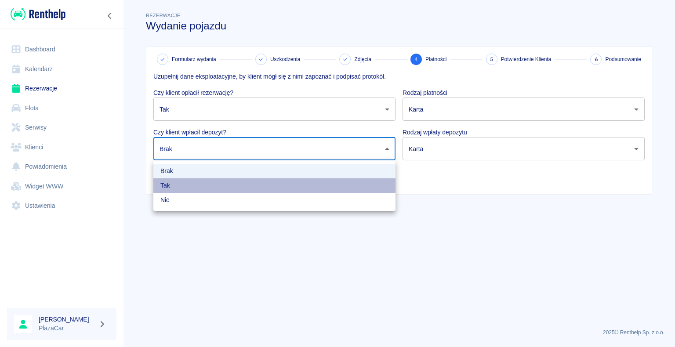
drag, startPoint x: 234, startPoint y: 192, endPoint x: 353, endPoint y: 154, distance: 125.4
click at [234, 192] on li "Tak" at bounding box center [274, 185] width 242 height 15
type input "true"
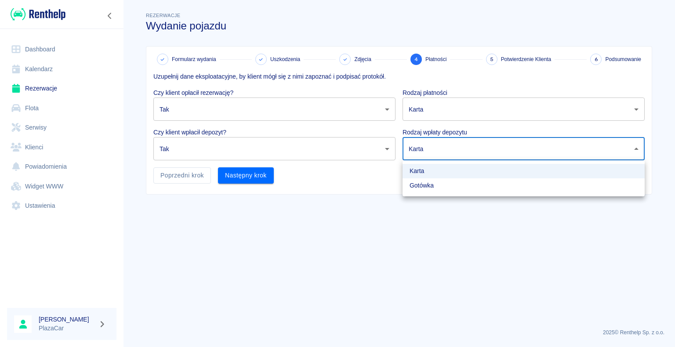
click at [427, 141] on body "Używamy plików Cookies, by zapewnić Ci najlepsze możliwe doświadczenie. Aby dow…" at bounding box center [337, 173] width 675 height 347
click at [420, 184] on li "Gotówka" at bounding box center [524, 185] width 242 height 15
type input "cash"
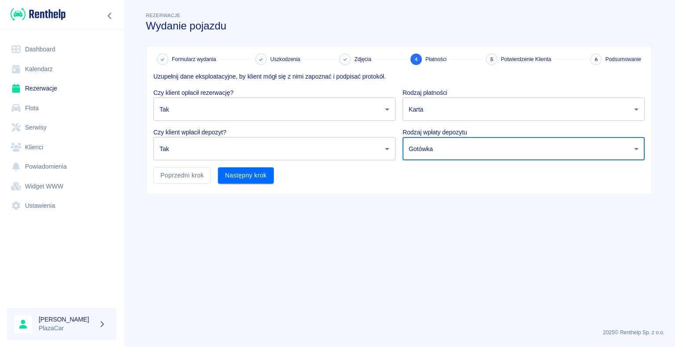
click at [437, 112] on body "Używamy plików Cookies, by zapewnić Ci najlepsze możliwe doświadczenie. Aby dow…" at bounding box center [337, 173] width 675 height 347
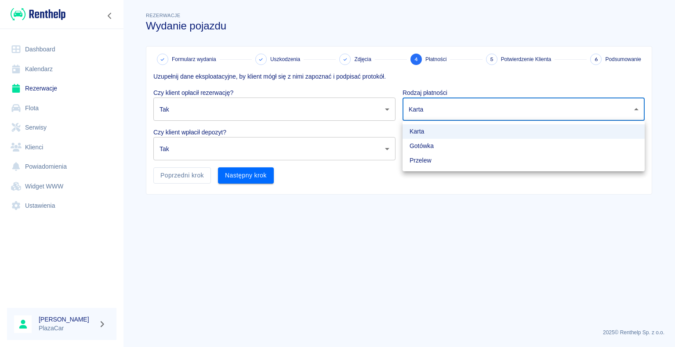
click at [430, 149] on li "Gotówka" at bounding box center [524, 146] width 242 height 15
type input "cash"
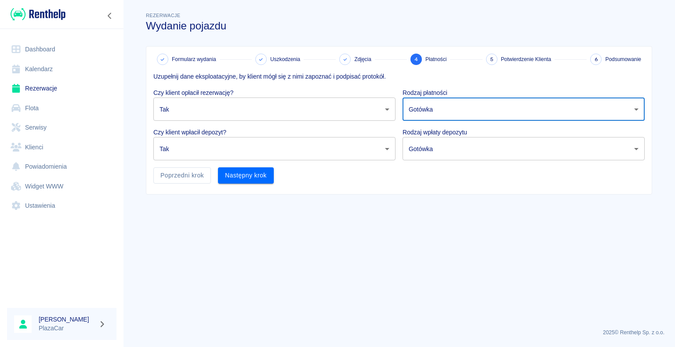
click at [273, 176] on div "Uzupełnij dane eksploatacyjne, by klient mógł się z nimi zapoznać i podpisać pr…" at bounding box center [395, 124] width 498 height 119
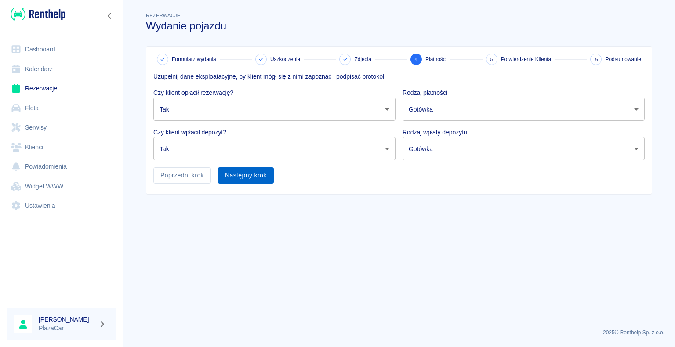
click at [266, 176] on button "Następny krok" at bounding box center [246, 175] width 56 height 16
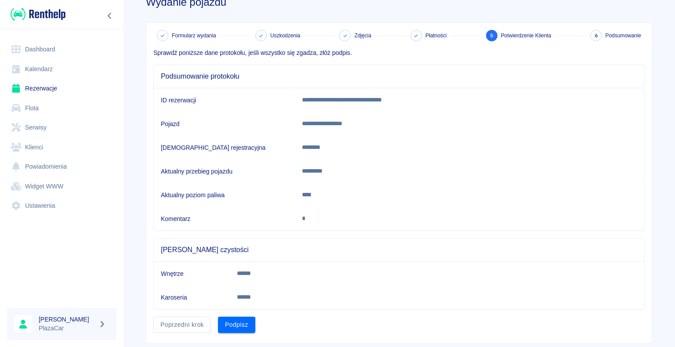
scroll to position [44, 0]
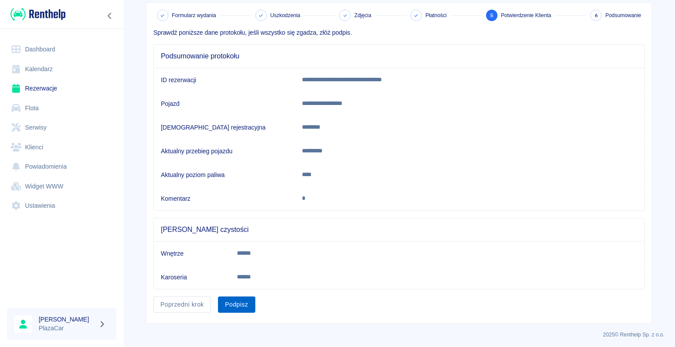
click at [238, 307] on button "Podpisz" at bounding box center [236, 305] width 37 height 16
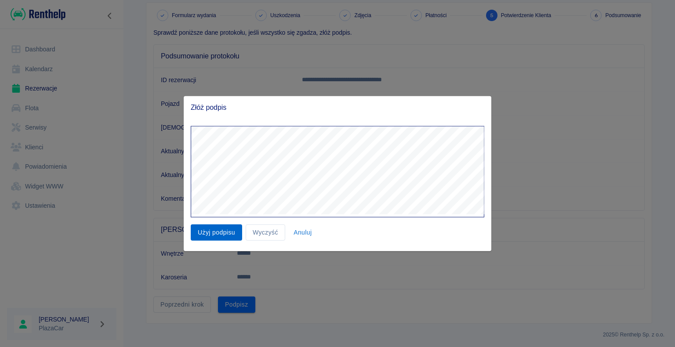
click at [225, 236] on button "Użyj podpisu" at bounding box center [216, 233] width 51 height 16
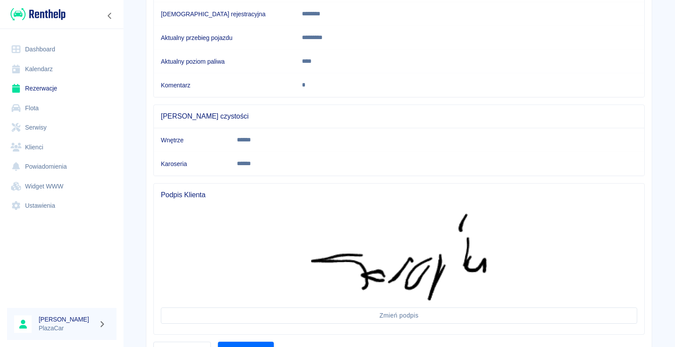
scroll to position [202, 0]
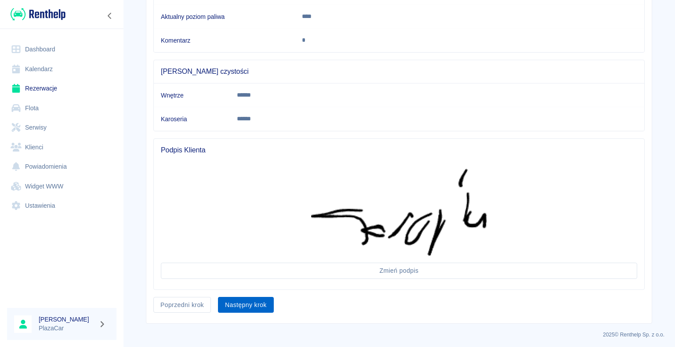
click at [250, 297] on button "Następny krok" at bounding box center [246, 305] width 56 height 16
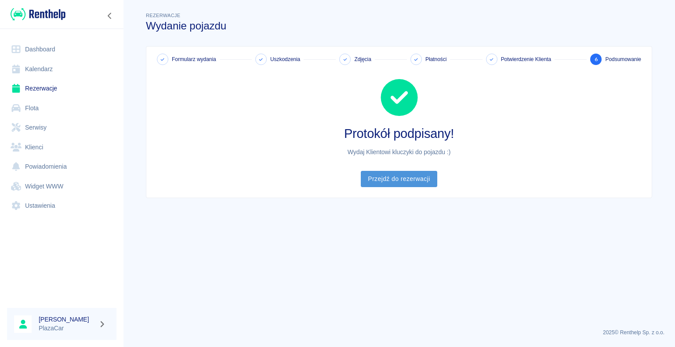
click at [397, 182] on link "Przejdź do rezerwacji" at bounding box center [399, 179] width 76 height 16
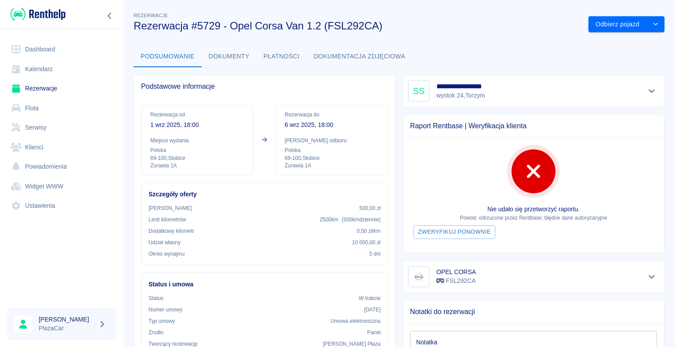
click at [54, 48] on link "Dashboard" at bounding box center [61, 50] width 109 height 20
